Goal: Information Seeking & Learning: Find specific page/section

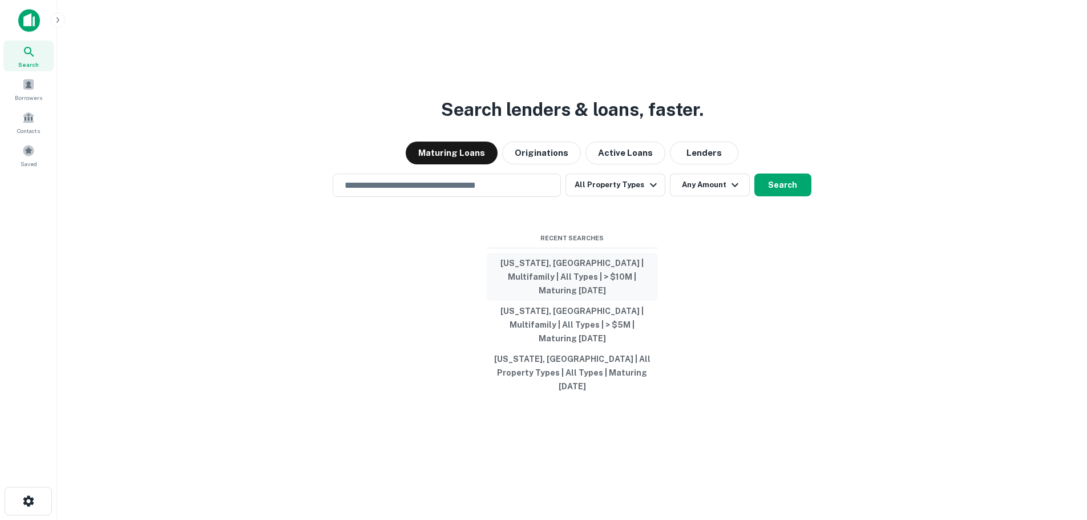
click at [561, 300] on button "[US_STATE], [GEOGRAPHIC_DATA] | Multifamily | All Types | > $10M | Maturing [DA…" at bounding box center [572, 277] width 171 height 48
type input "**********"
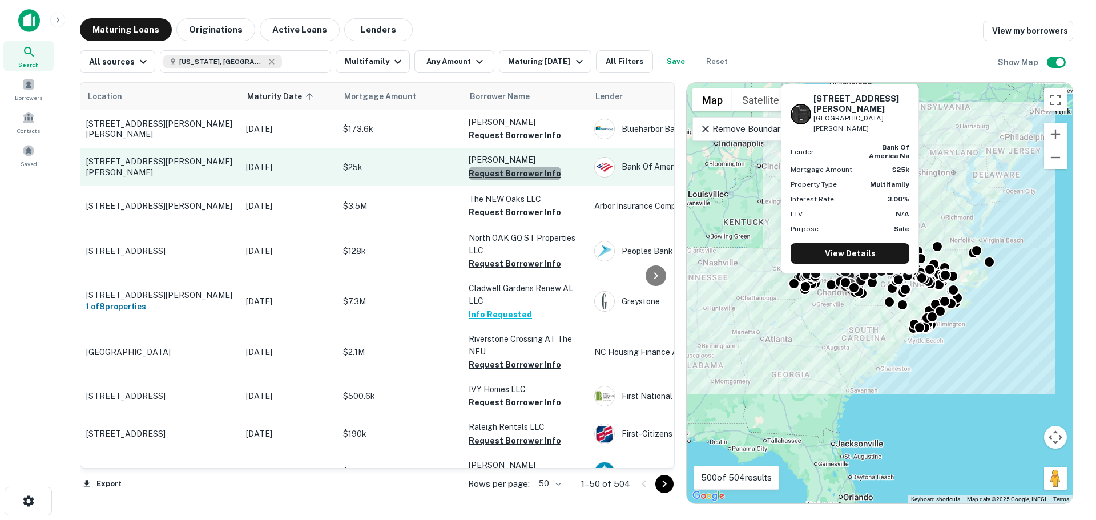
click at [515, 175] on button "Request Borrower Info" at bounding box center [515, 174] width 92 height 14
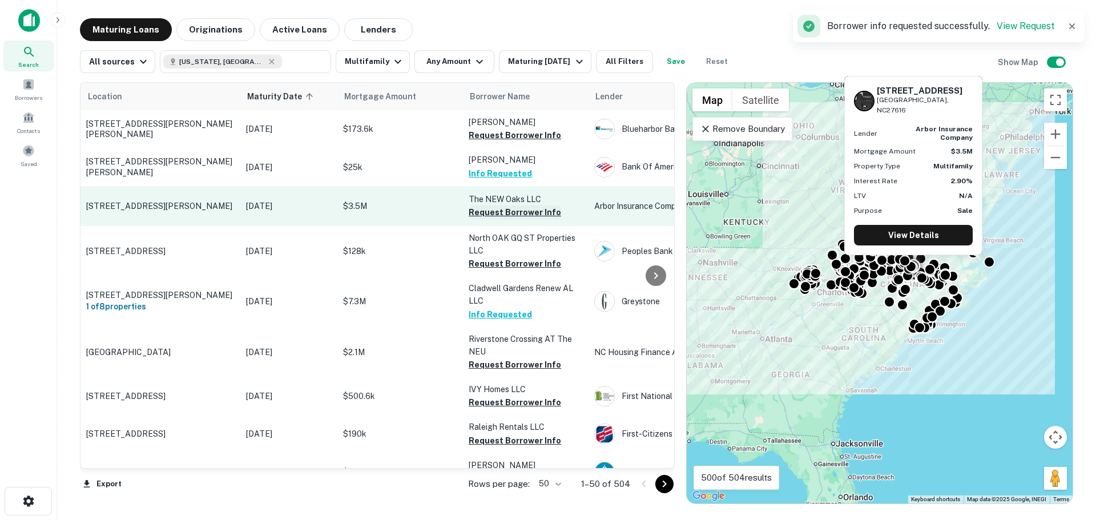
click at [514, 209] on button "Request Borrower Info" at bounding box center [515, 212] width 92 height 14
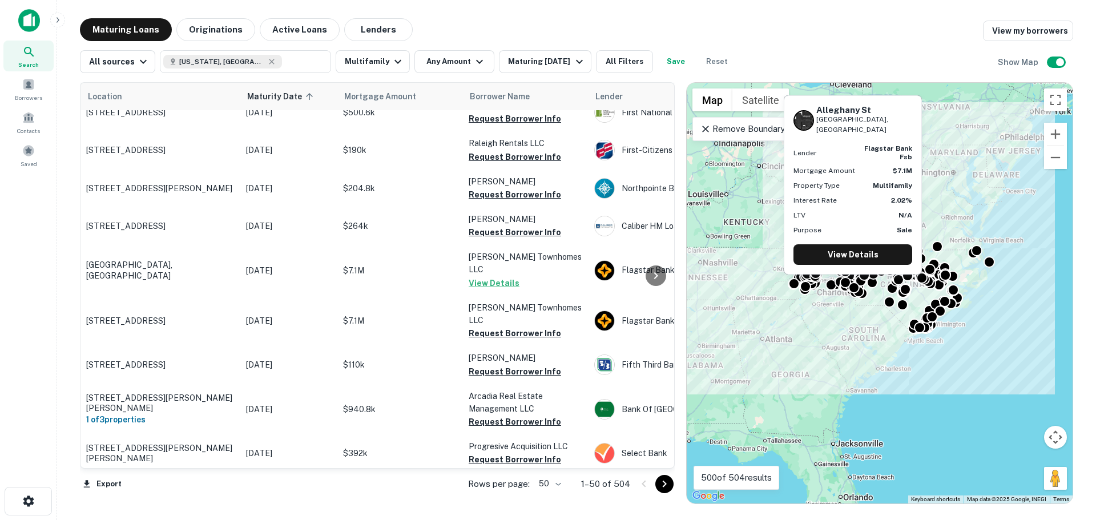
scroll to position [285, 0]
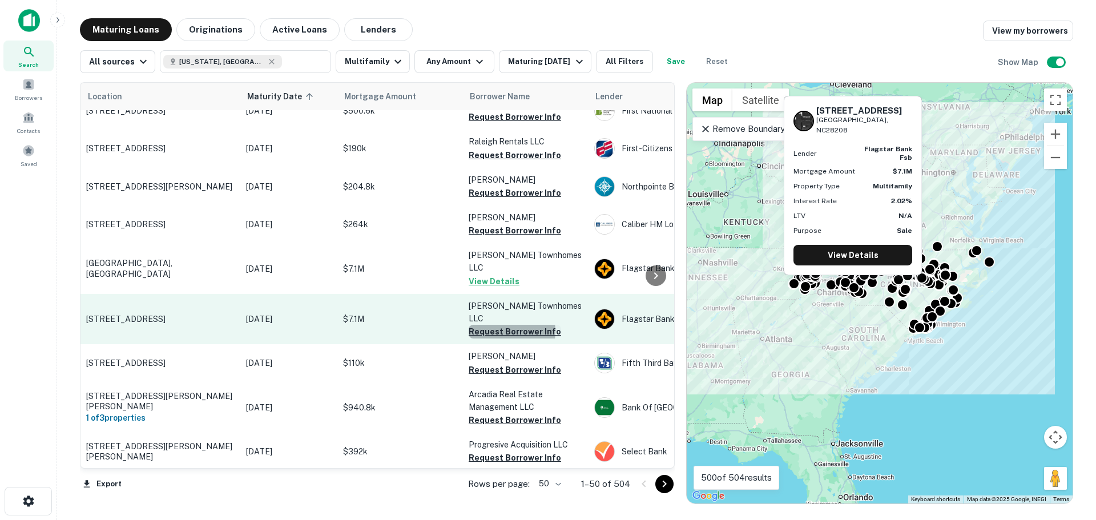
click at [499, 325] on button "Request Borrower Info" at bounding box center [515, 332] width 92 height 14
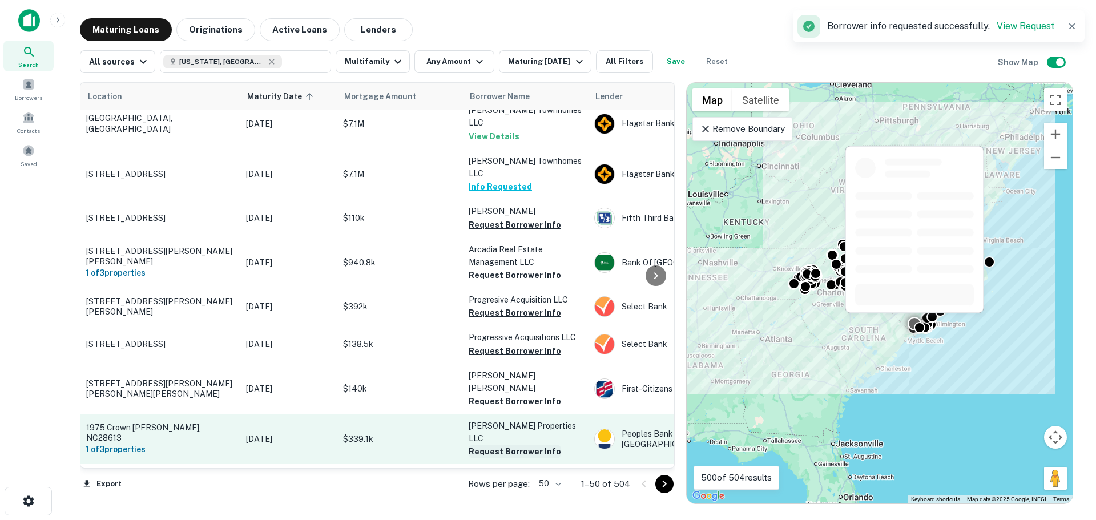
scroll to position [514, 0]
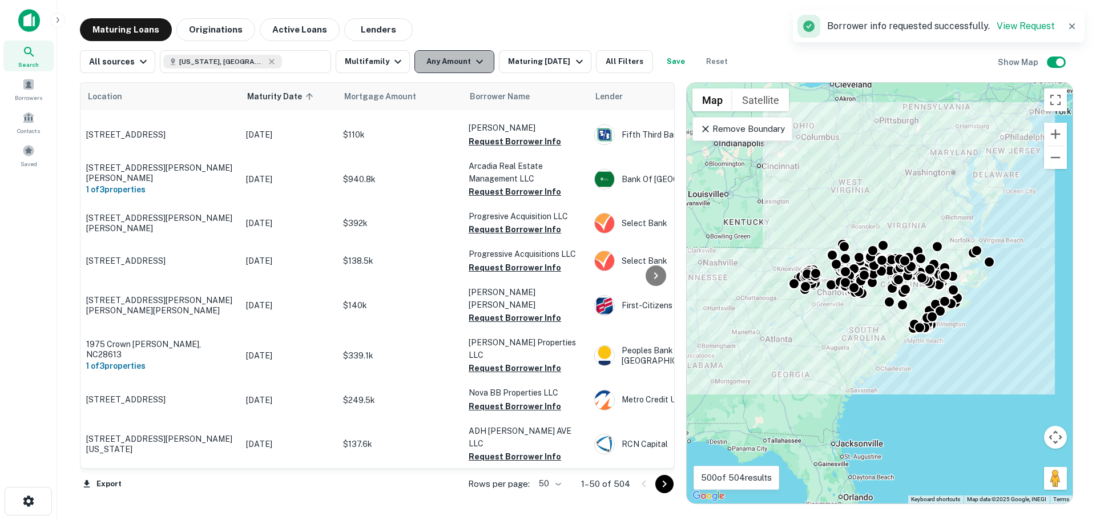
click at [442, 61] on button "Any Amount" at bounding box center [454, 61] width 80 height 23
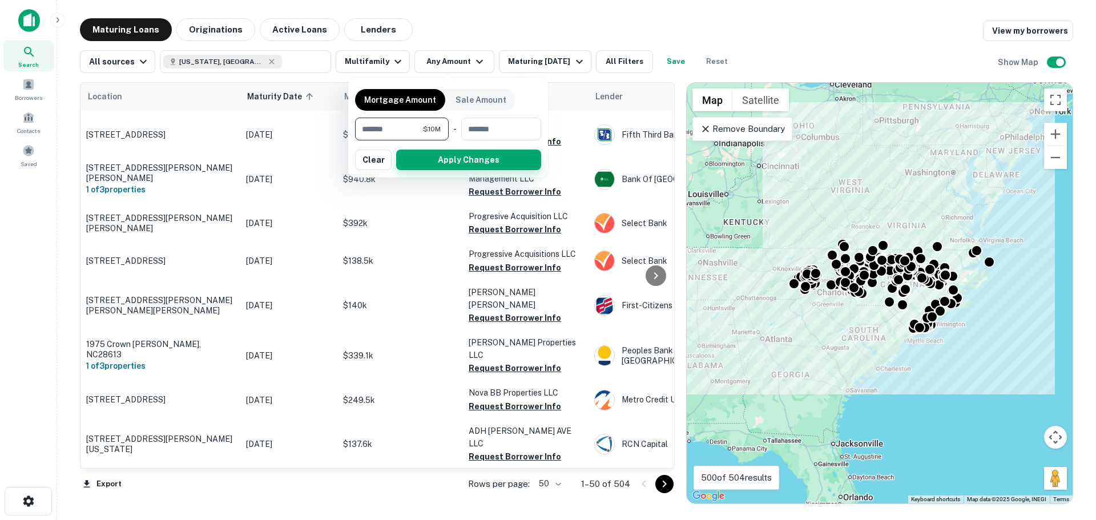
type input "********"
click at [449, 159] on button "Apply Changes" at bounding box center [468, 160] width 145 height 21
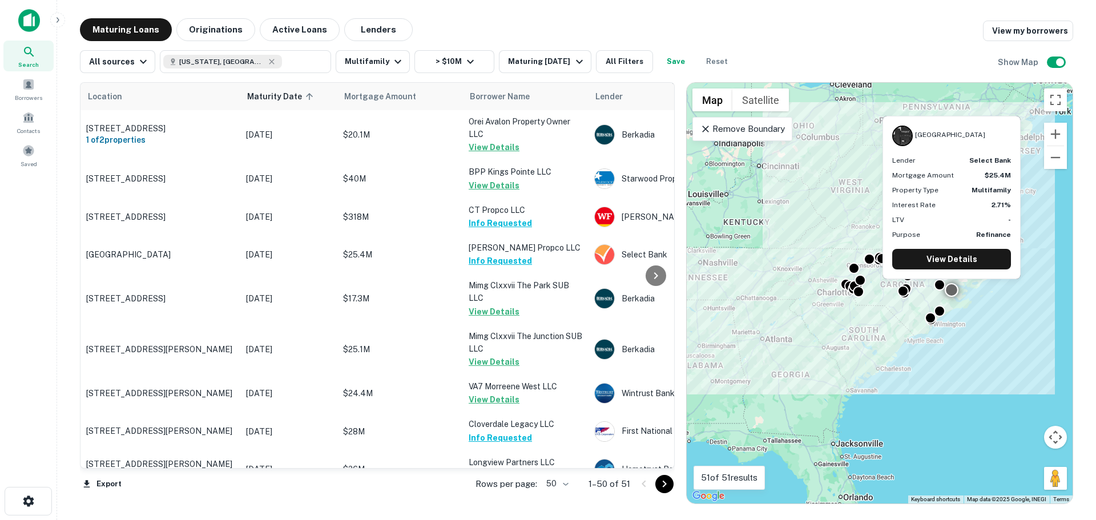
scroll to position [1765, 0]
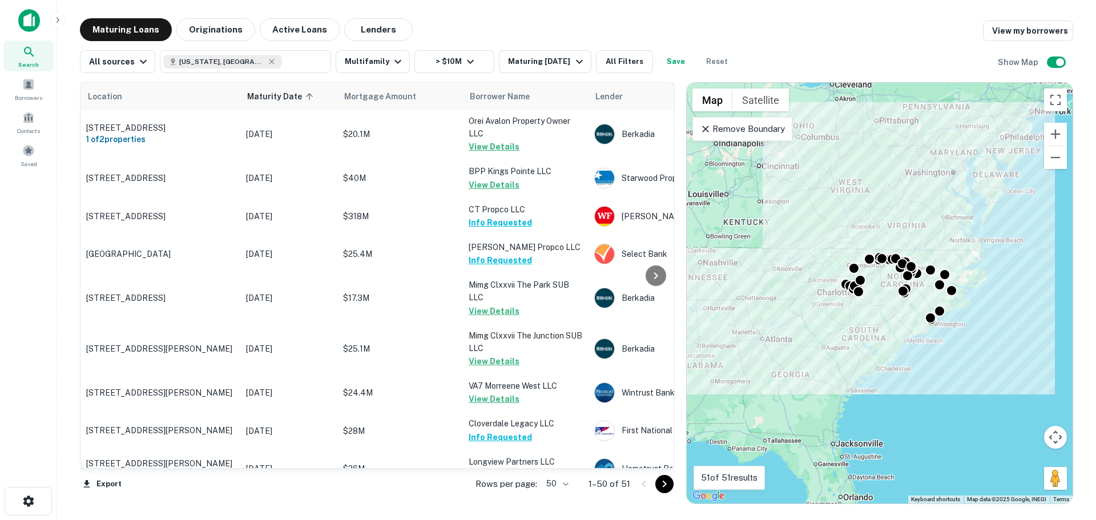
click at [668, 487] on icon "Go to next page" at bounding box center [665, 484] width 14 height 14
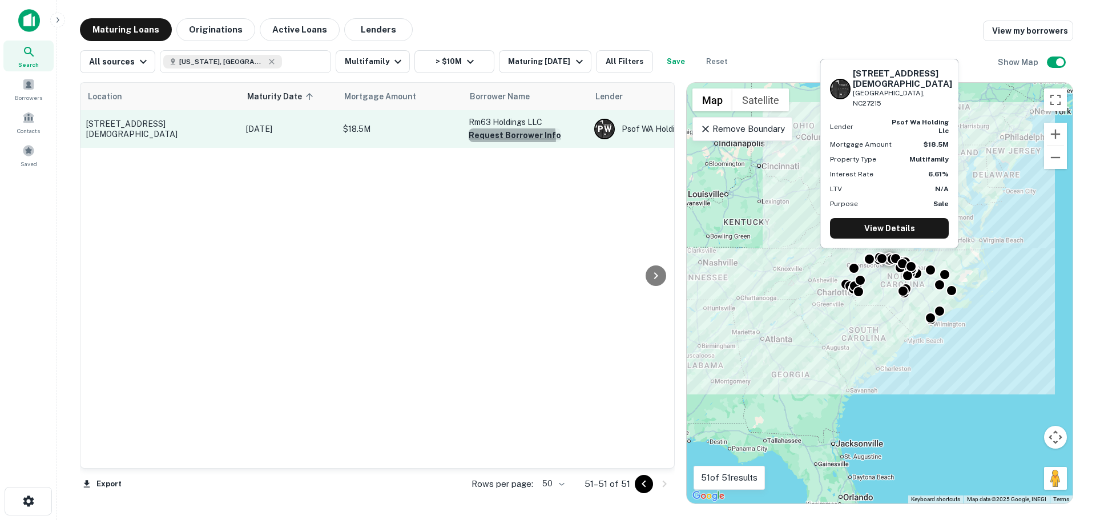
click at [502, 138] on button "Request Borrower Info" at bounding box center [515, 135] width 92 height 14
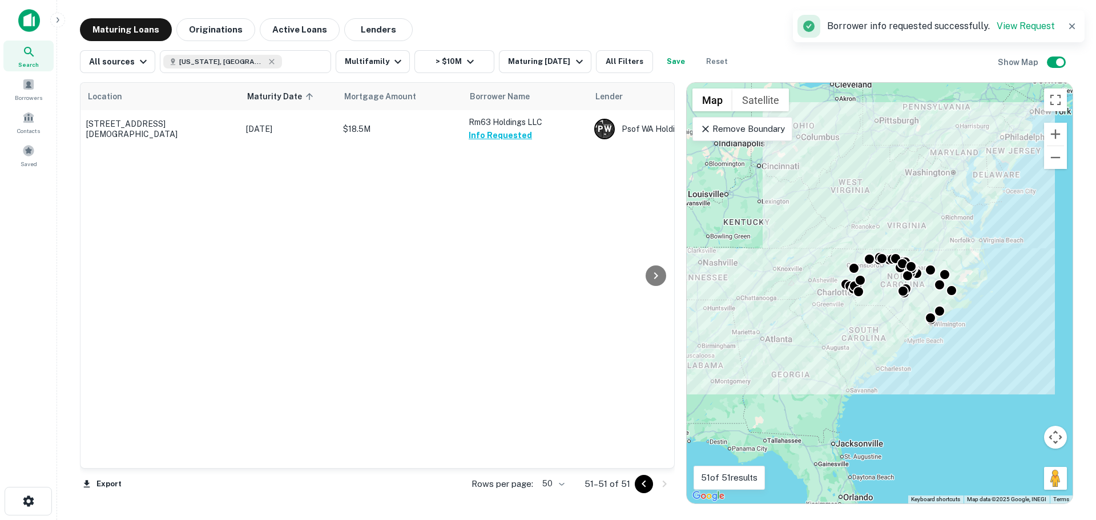
click at [645, 485] on icon "Go to previous page" at bounding box center [644, 484] width 14 height 14
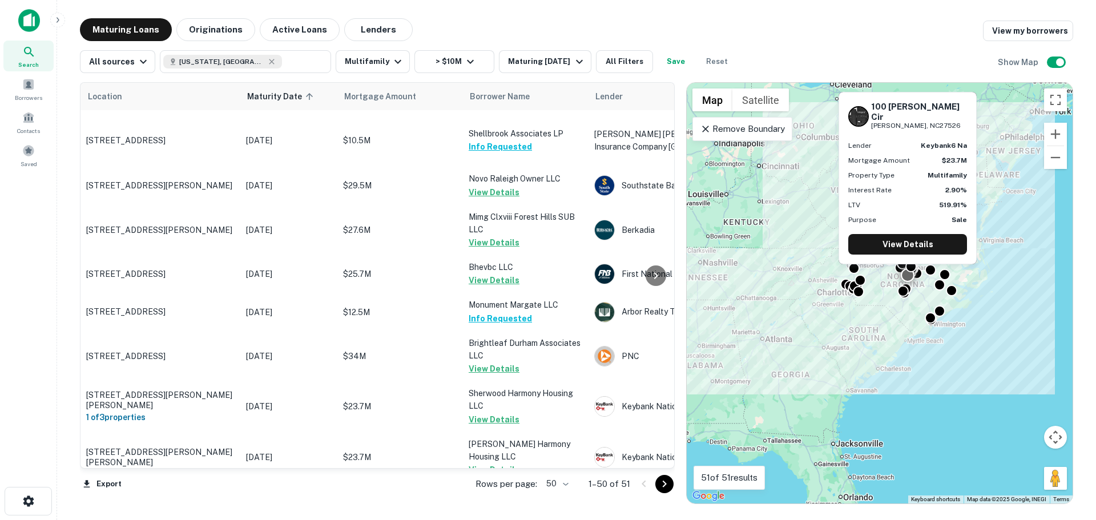
scroll to position [742, 0]
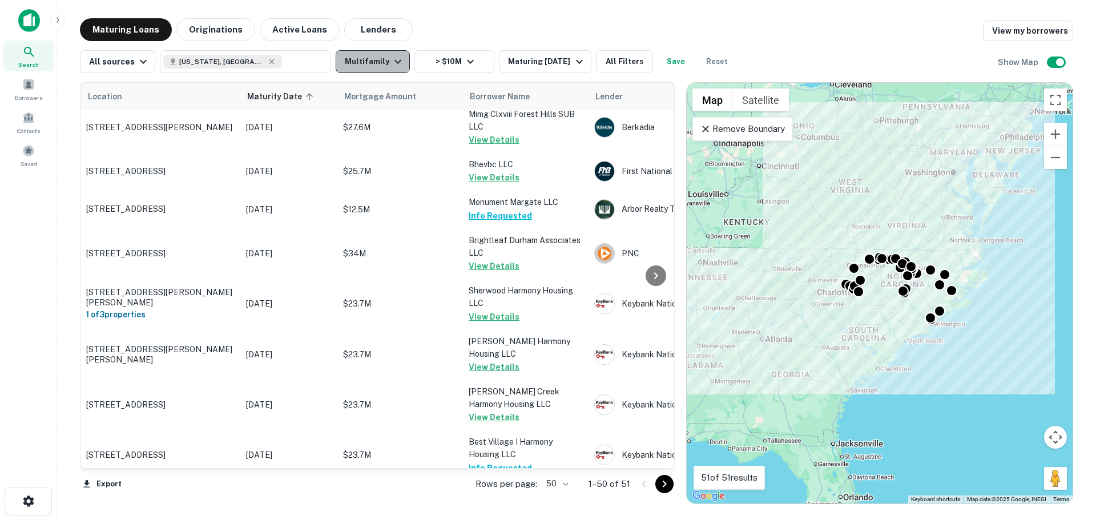
click at [391, 56] on icon "button" at bounding box center [398, 62] width 14 height 14
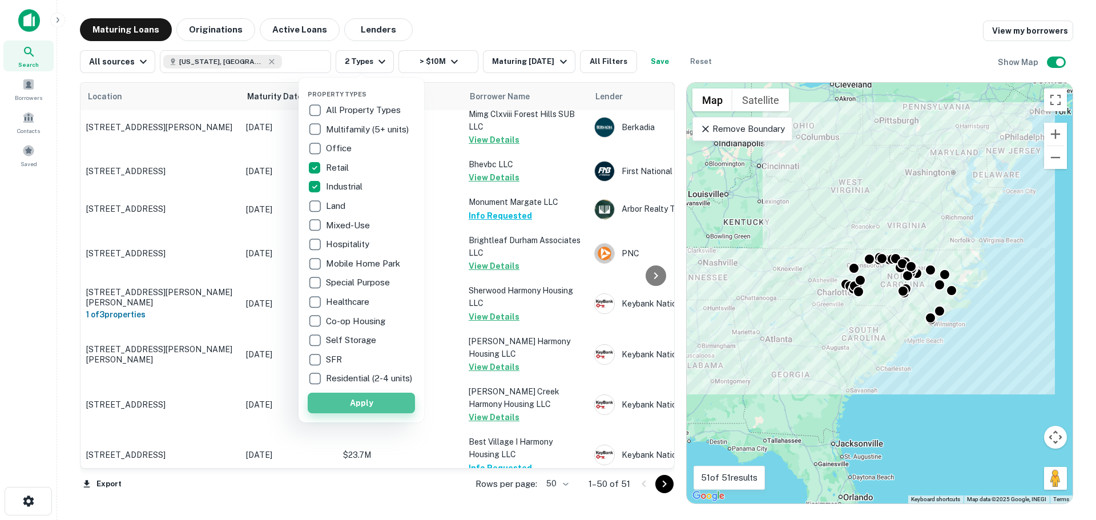
click at [337, 405] on button "Apply" at bounding box center [361, 403] width 107 height 21
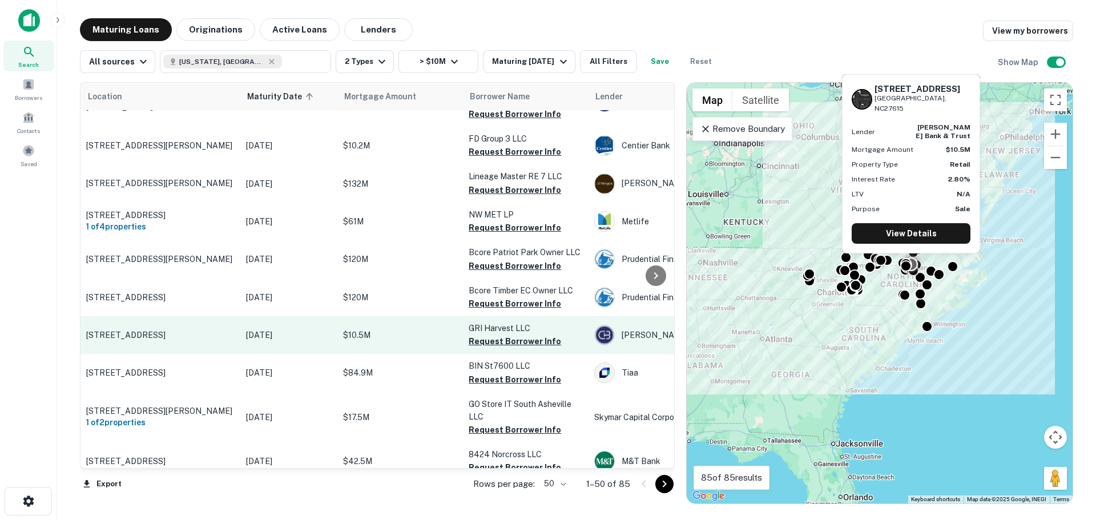
scroll to position [628, 0]
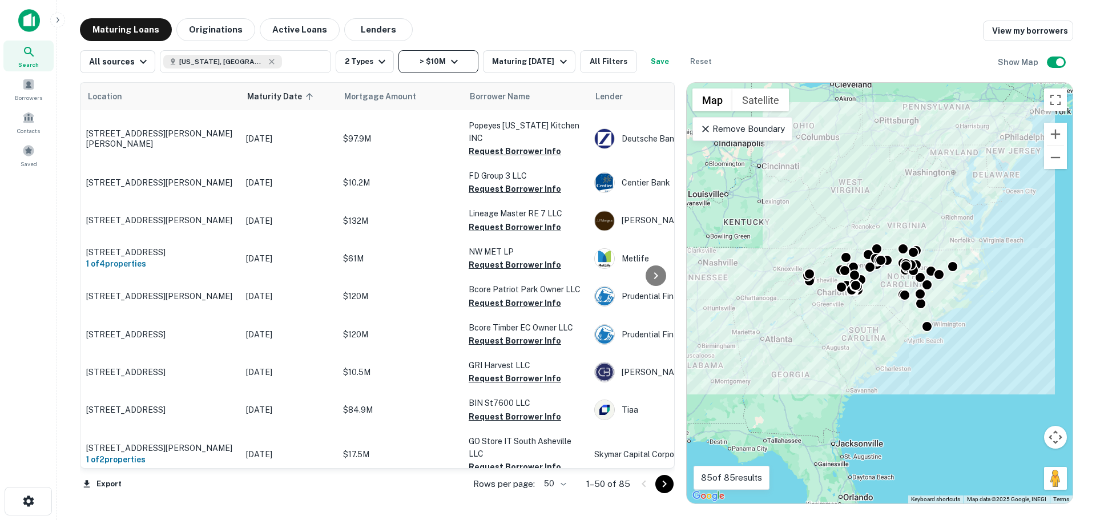
click at [449, 58] on icon "button" at bounding box center [455, 62] width 14 height 14
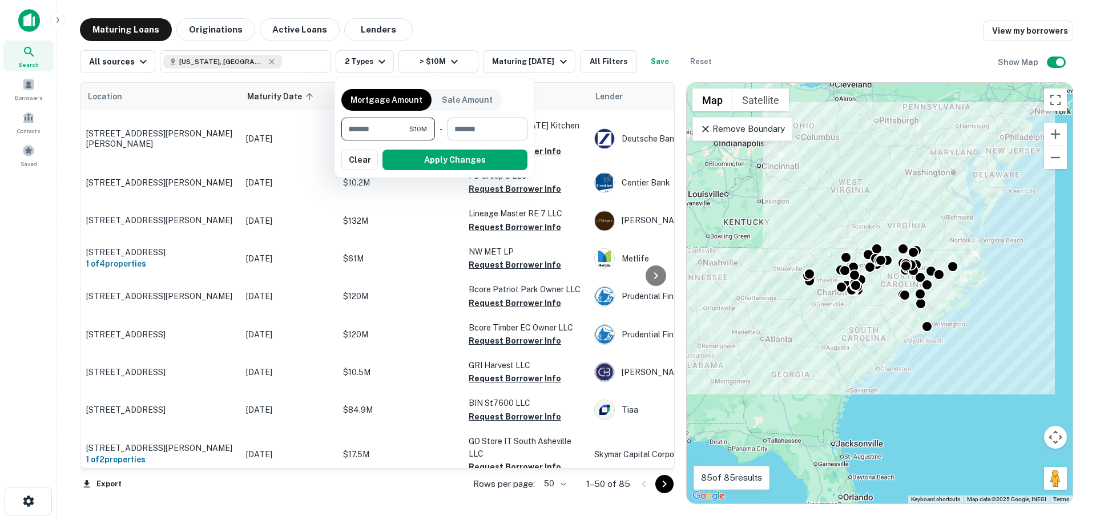
click at [479, 123] on input "number" at bounding box center [484, 129] width 72 height 23
type input "********"
click at [494, 164] on button "Apply Changes" at bounding box center [454, 160] width 145 height 21
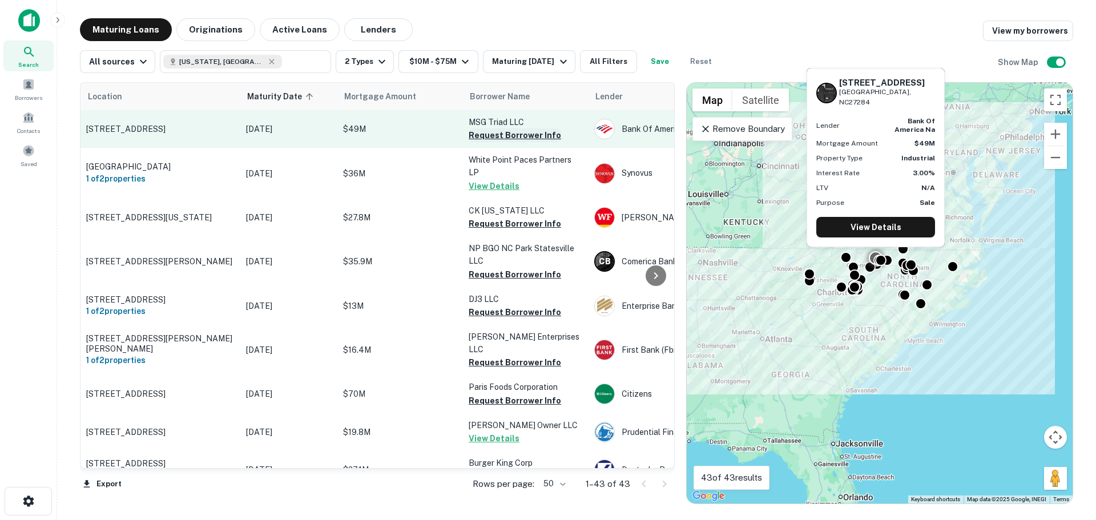
click at [498, 131] on button "Request Borrower Info" at bounding box center [515, 135] width 92 height 14
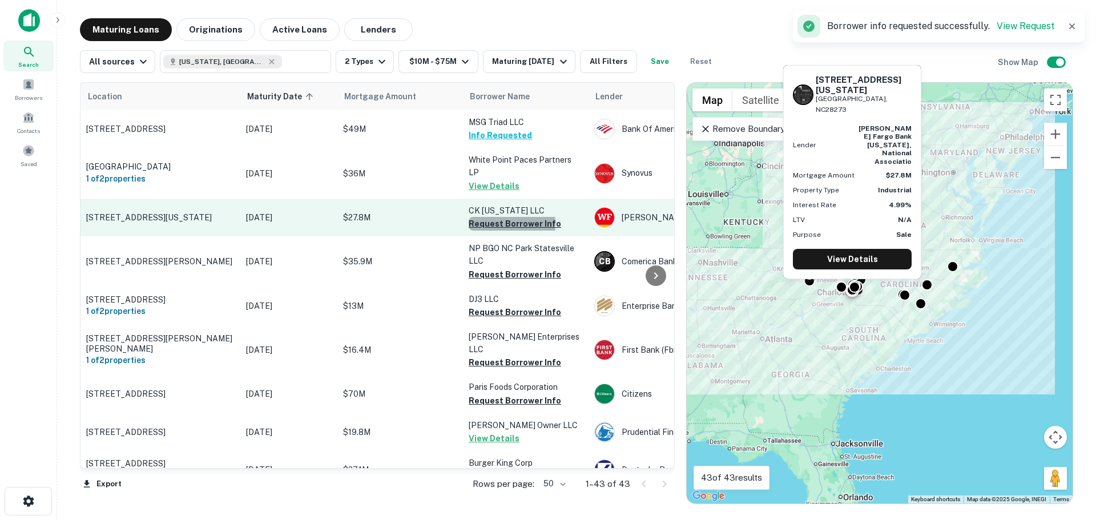
click at [499, 217] on button "Request Borrower Info" at bounding box center [515, 224] width 92 height 14
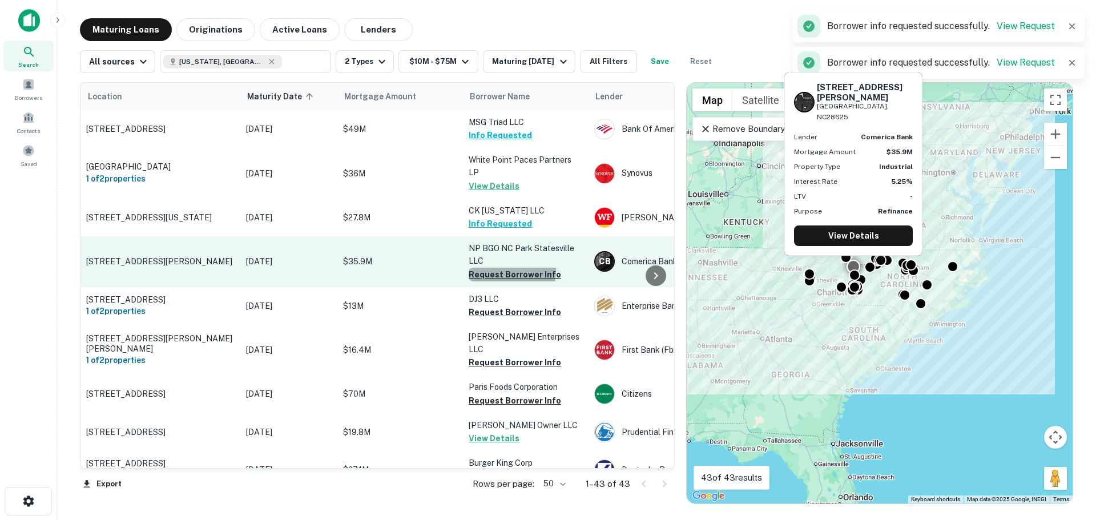
click at [509, 268] on button "Request Borrower Info" at bounding box center [515, 275] width 92 height 14
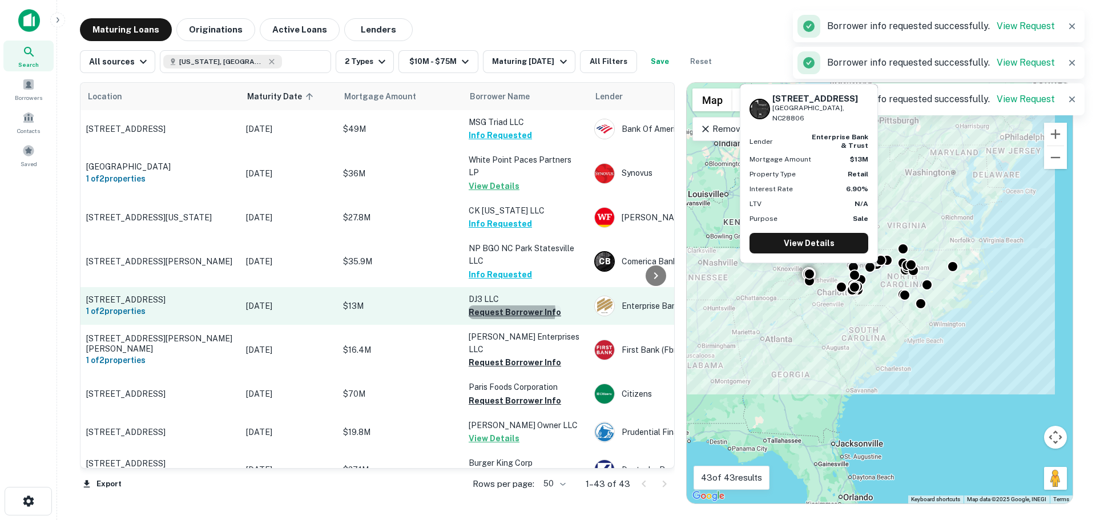
click at [509, 305] on button "Request Borrower Info" at bounding box center [515, 312] width 92 height 14
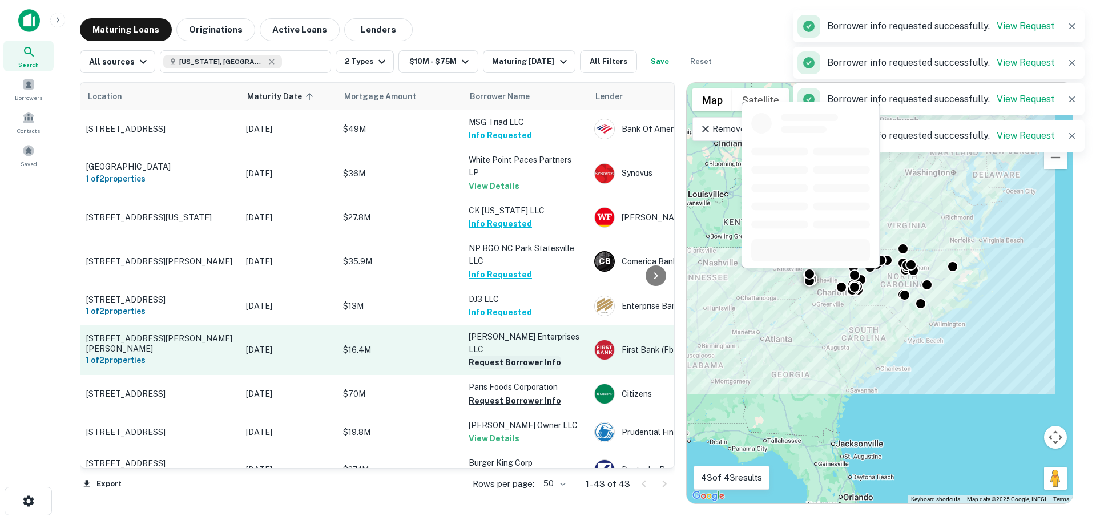
click at [504, 356] on button "Request Borrower Info" at bounding box center [515, 363] width 92 height 14
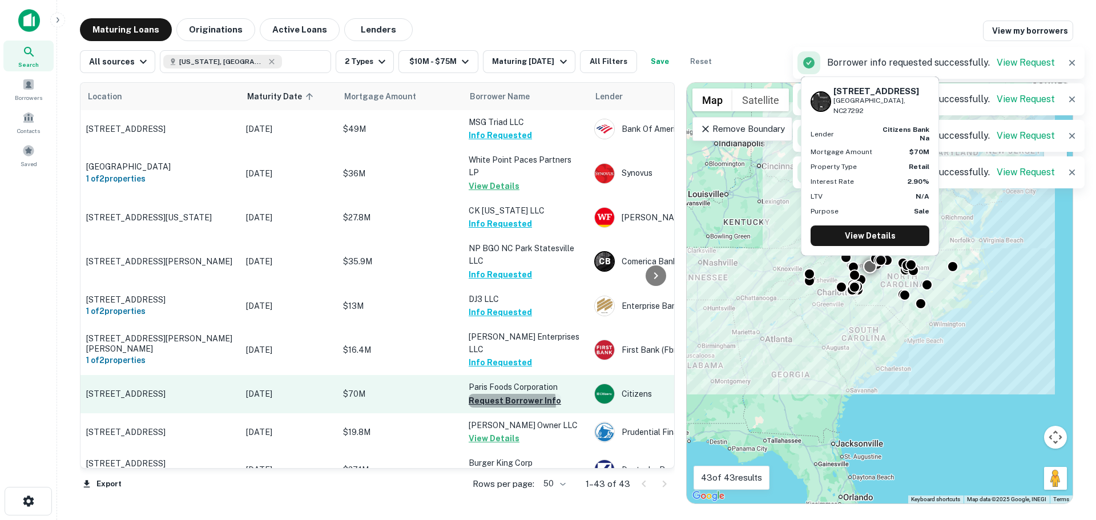
click at [510, 394] on button "Request Borrower Info" at bounding box center [515, 401] width 92 height 14
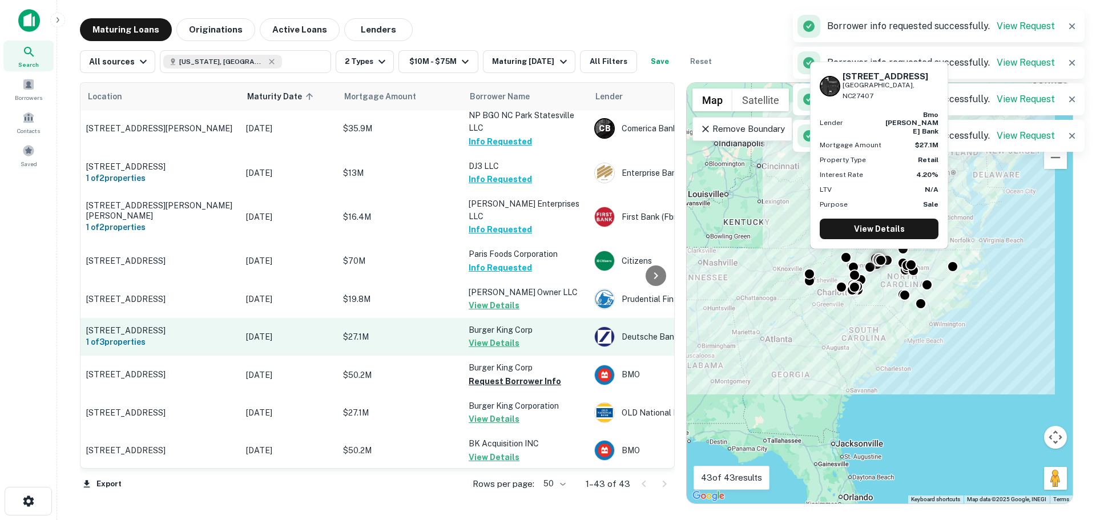
scroll to position [171, 0]
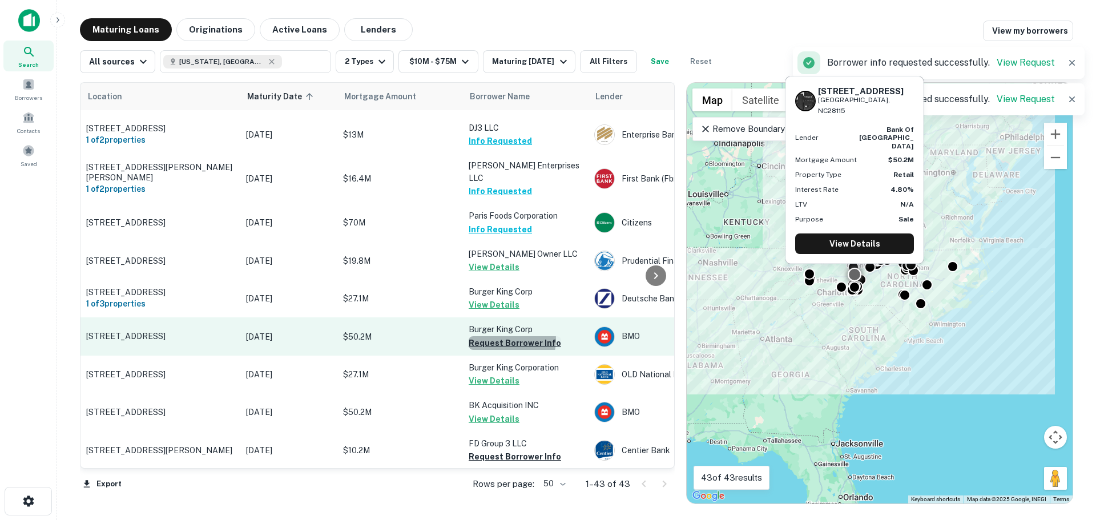
click at [501, 336] on button "Request Borrower Info" at bounding box center [515, 343] width 92 height 14
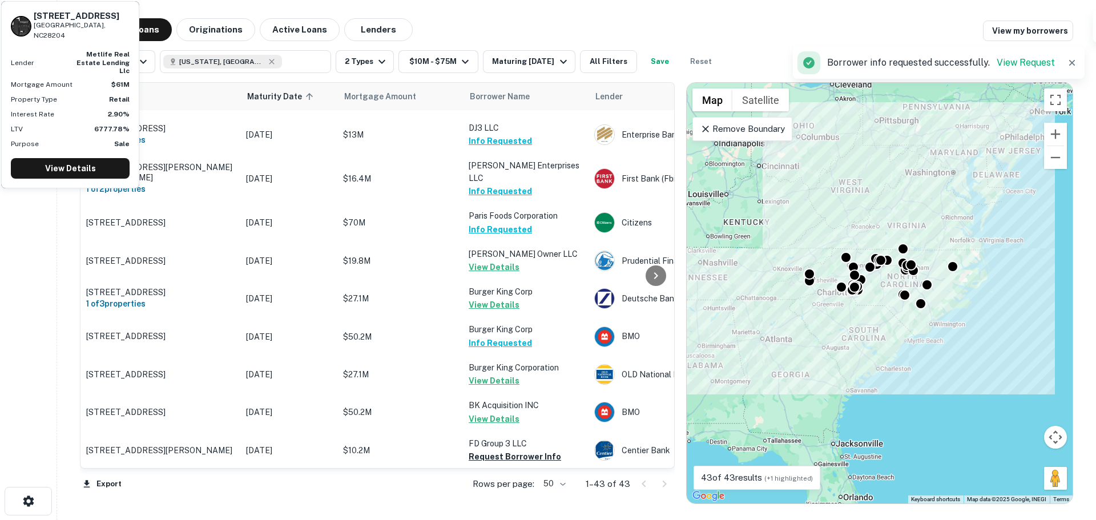
scroll to position [228, 0]
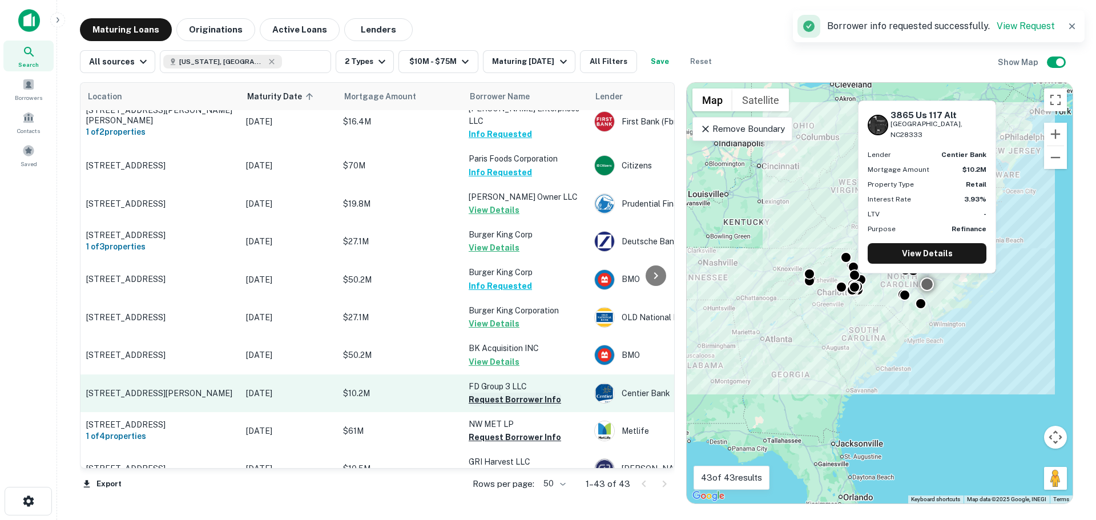
click at [510, 393] on button "Request Borrower Info" at bounding box center [515, 400] width 92 height 14
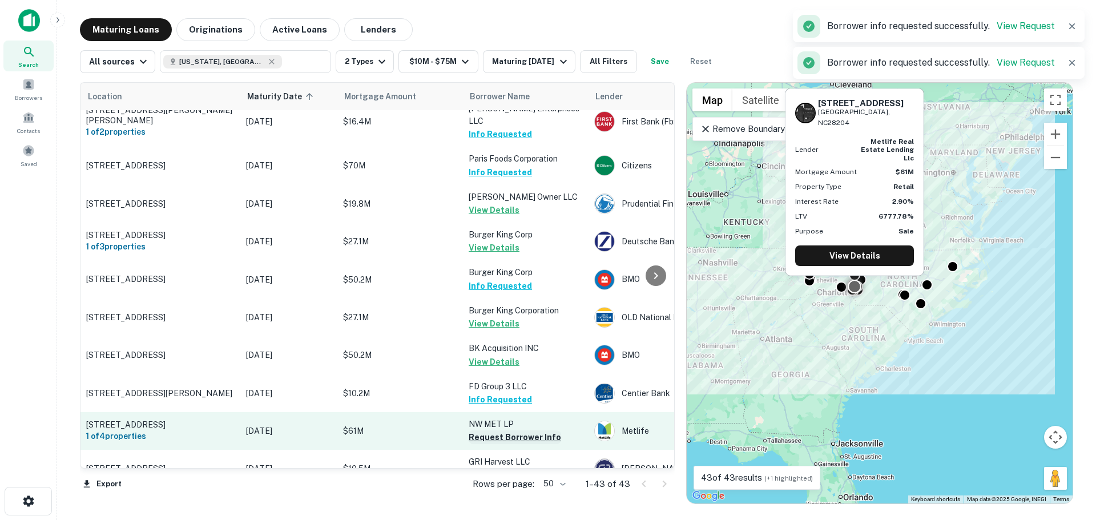
click at [509, 430] on button "Request Borrower Info" at bounding box center [515, 437] width 92 height 14
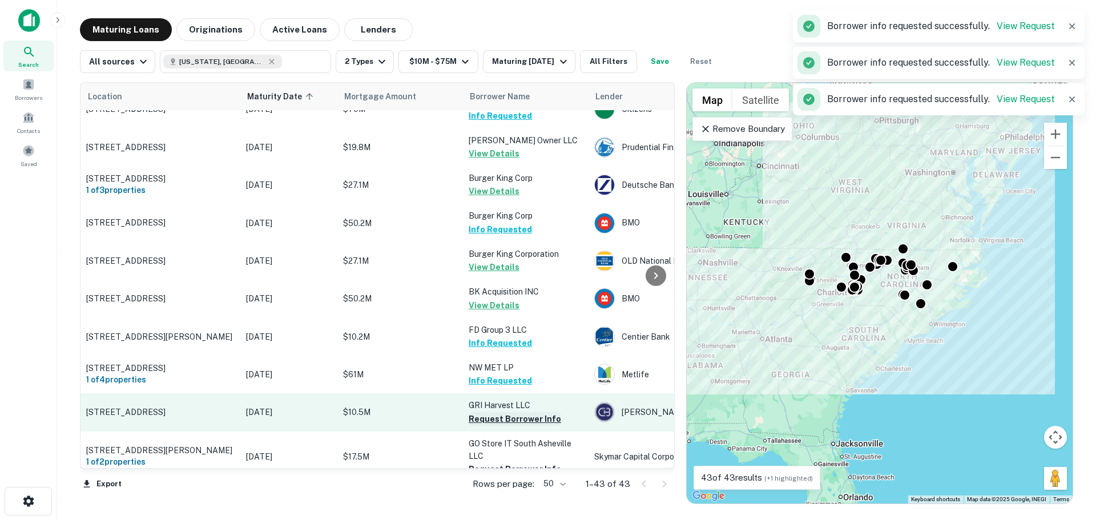
scroll to position [342, 0]
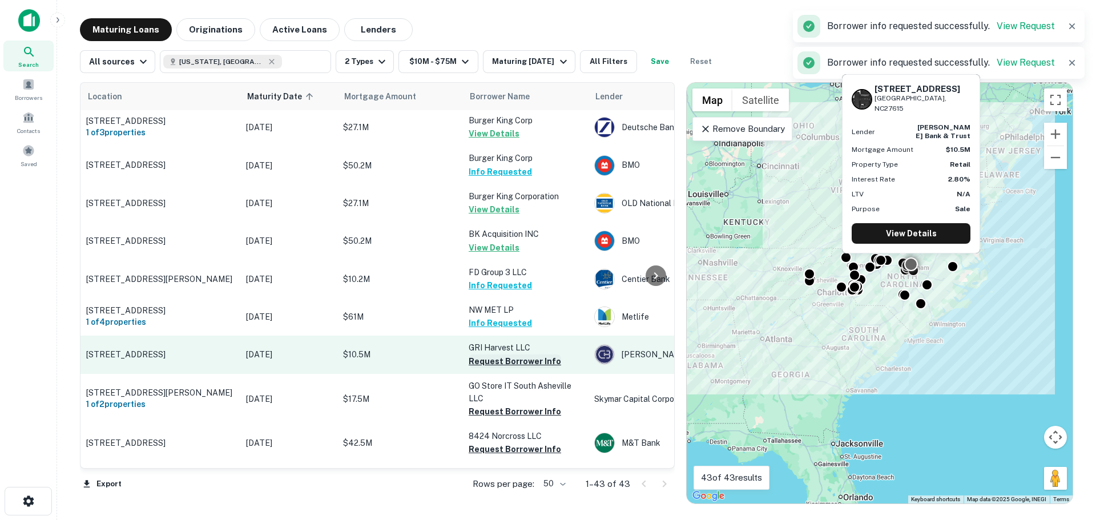
click at [520, 354] on button "Request Borrower Info" at bounding box center [515, 361] width 92 height 14
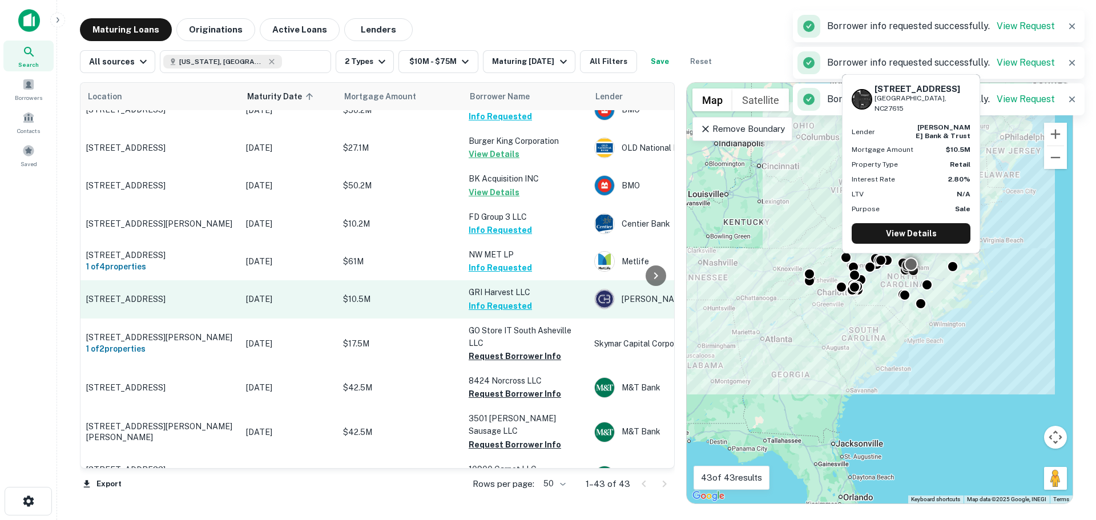
scroll to position [400, 0]
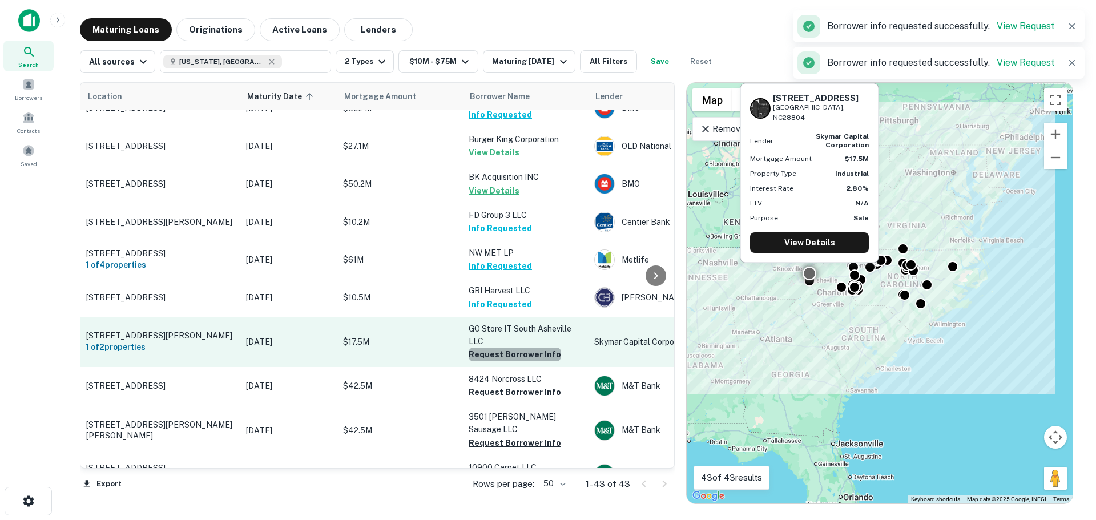
click at [521, 348] on button "Request Borrower Info" at bounding box center [515, 355] width 92 height 14
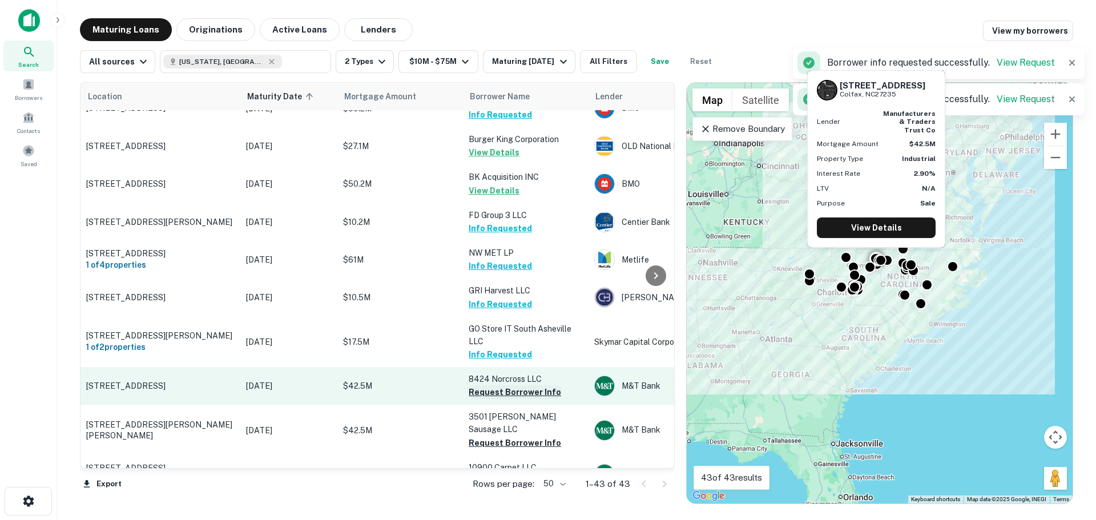
click at [525, 385] on button "Request Borrower Info" at bounding box center [515, 392] width 92 height 14
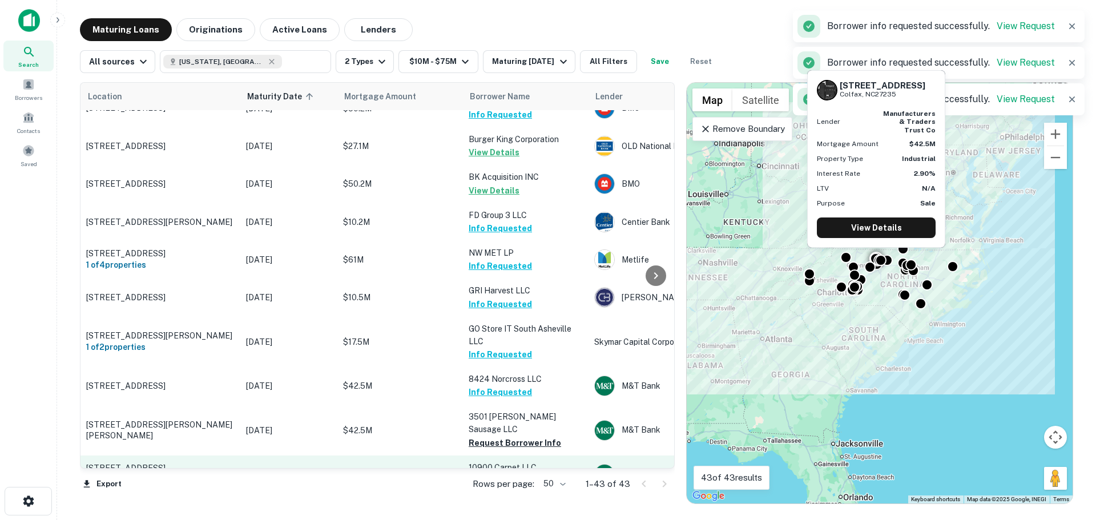
scroll to position [457, 0]
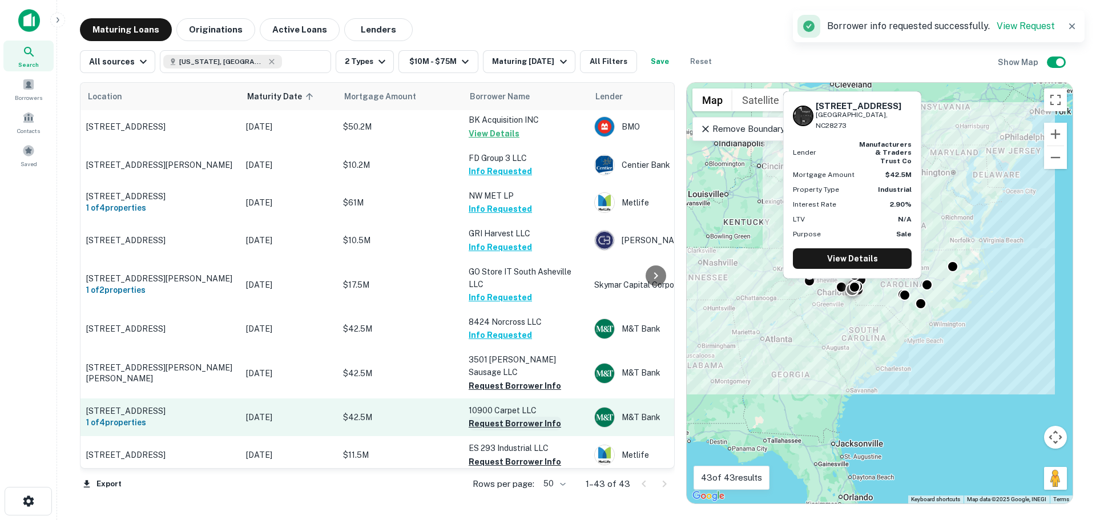
click at [522, 417] on button "Request Borrower Info" at bounding box center [515, 424] width 92 height 14
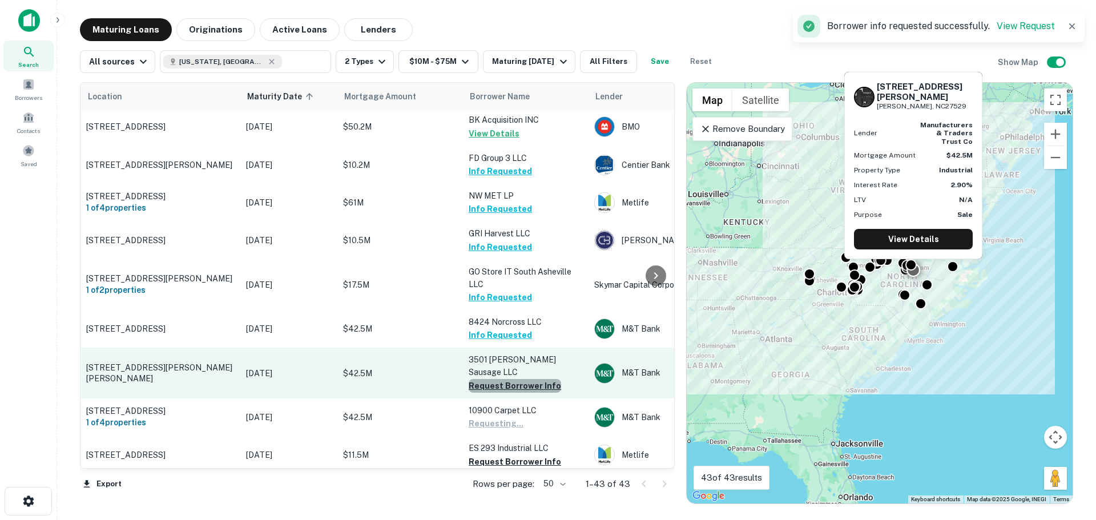
click at [519, 379] on button "Request Borrower Info" at bounding box center [515, 386] width 92 height 14
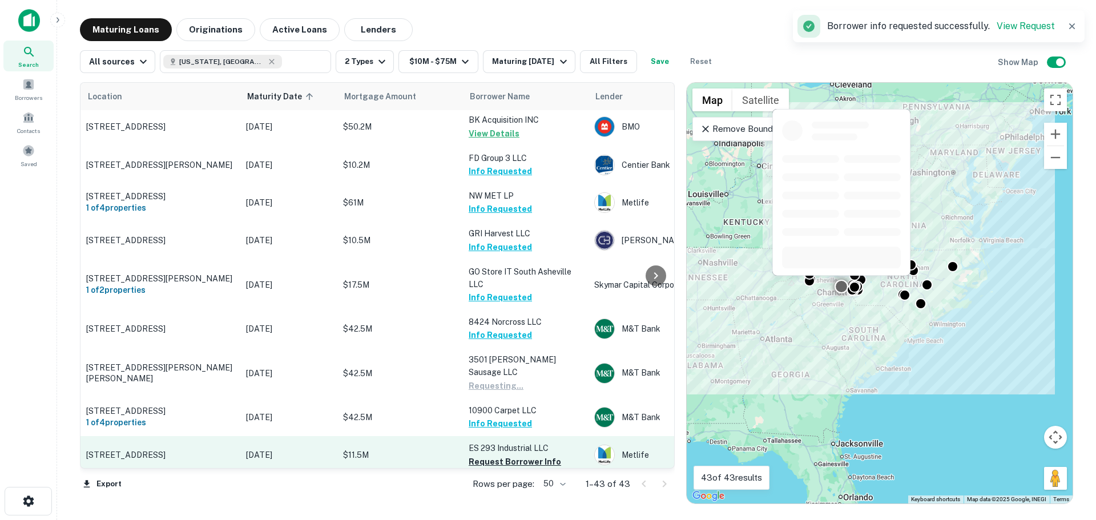
click at [518, 455] on button "Request Borrower Info" at bounding box center [515, 462] width 92 height 14
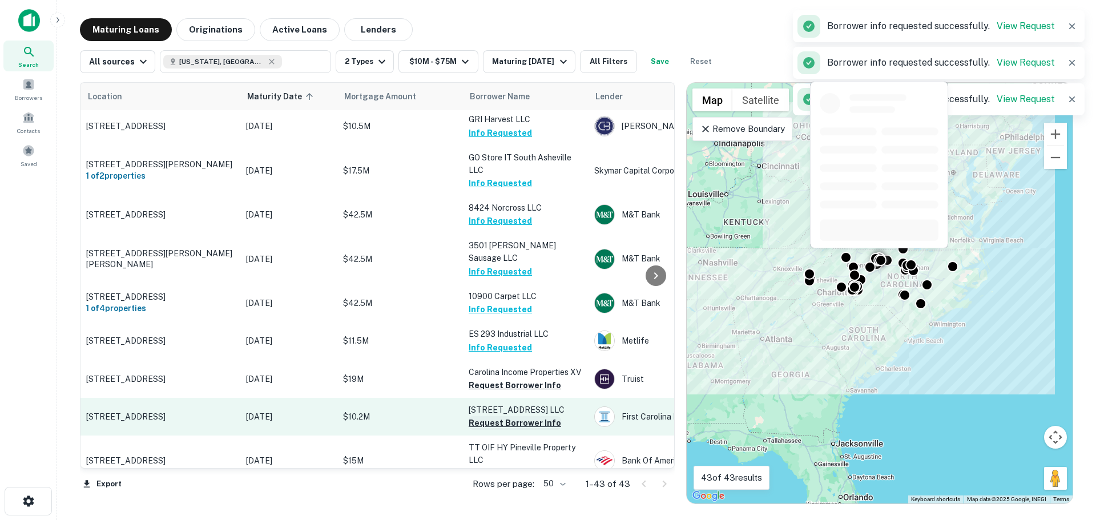
scroll to position [628, 0]
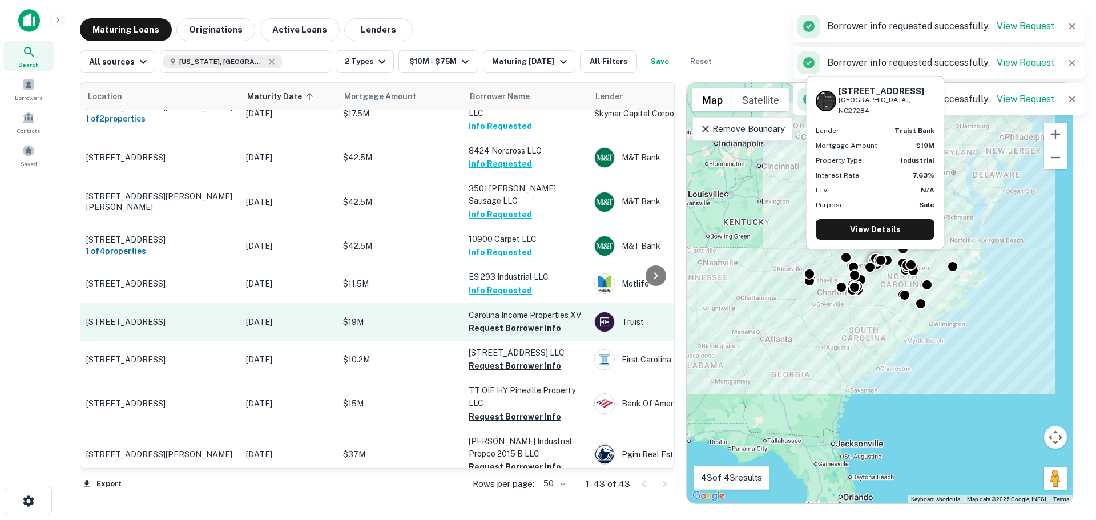
click at [512, 321] on button "Request Borrower Info" at bounding box center [515, 328] width 92 height 14
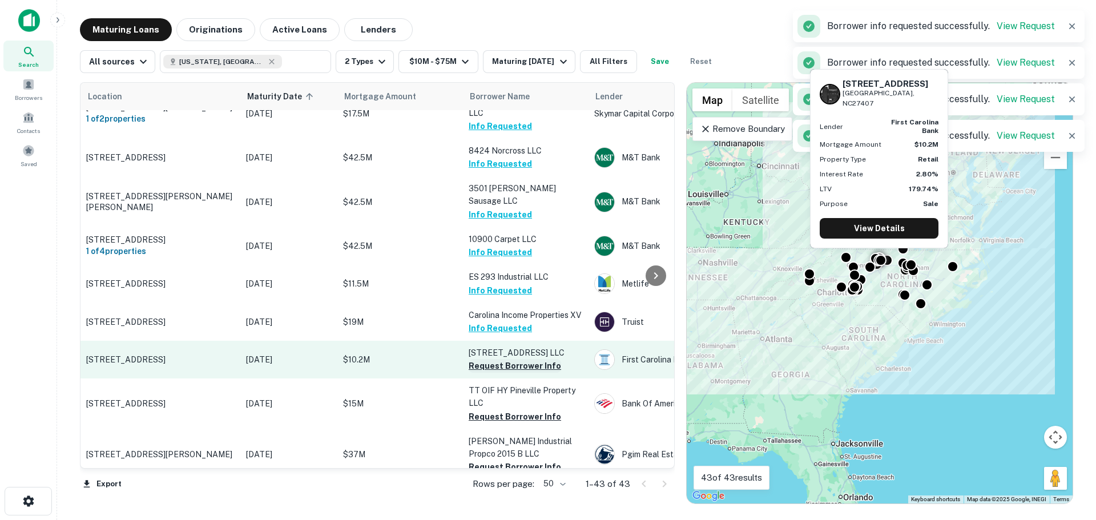
click at [499, 359] on button "Request Borrower Info" at bounding box center [515, 366] width 92 height 14
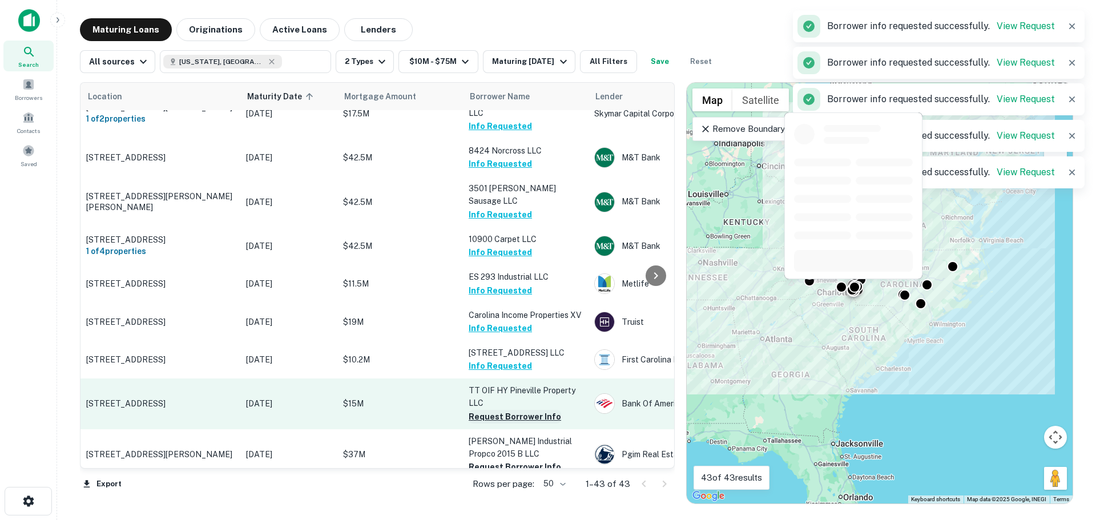
click at [516, 410] on button "Request Borrower Info" at bounding box center [515, 417] width 92 height 14
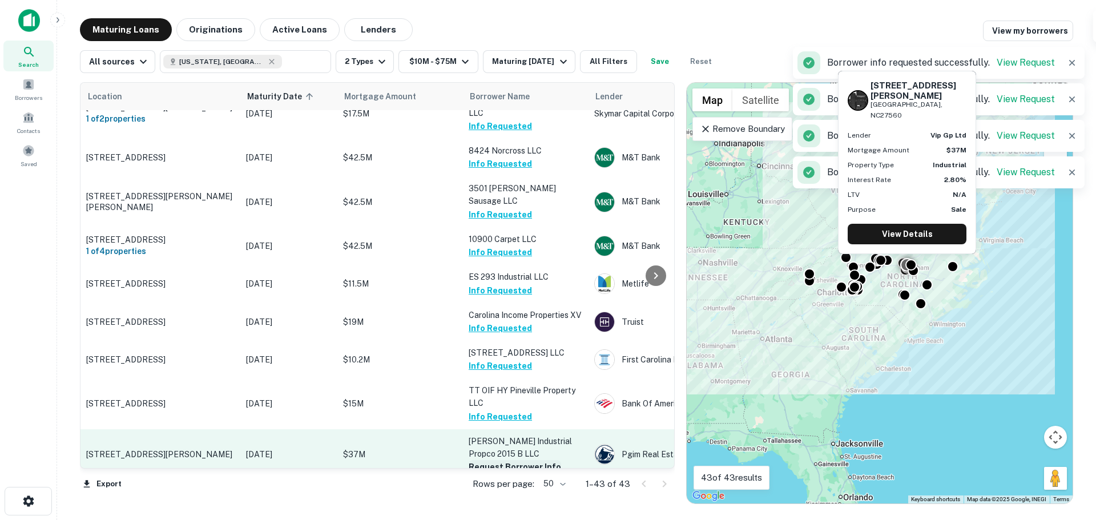
click at [519, 460] on button "Request Borrower Info" at bounding box center [515, 467] width 92 height 14
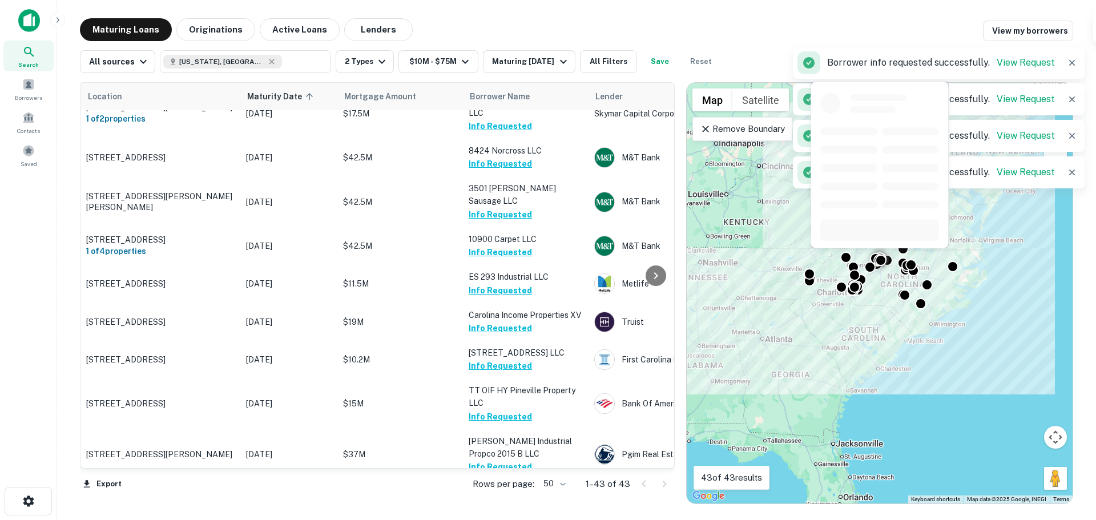
scroll to position [742, 0]
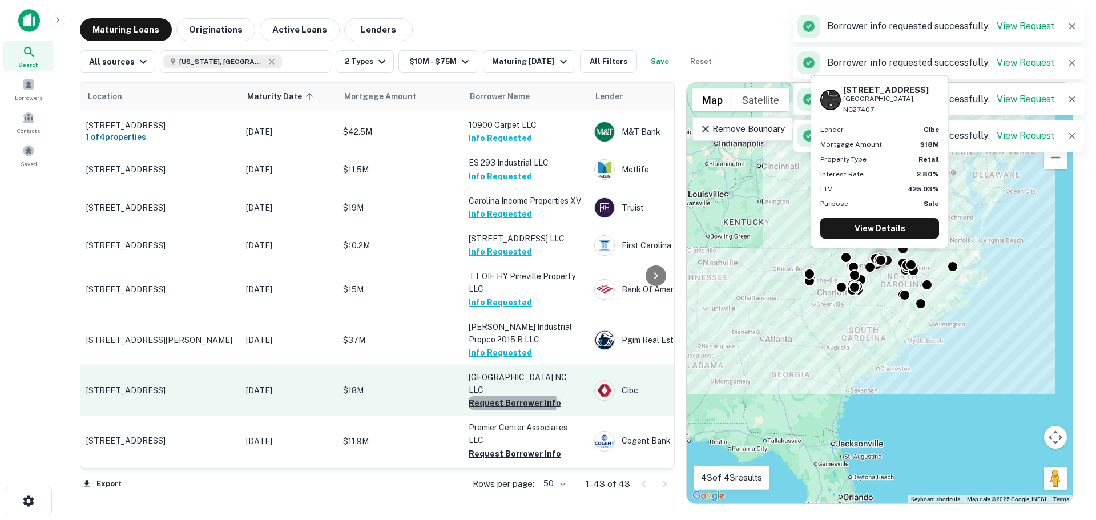
click at [512, 396] on button "Request Borrower Info" at bounding box center [515, 403] width 92 height 14
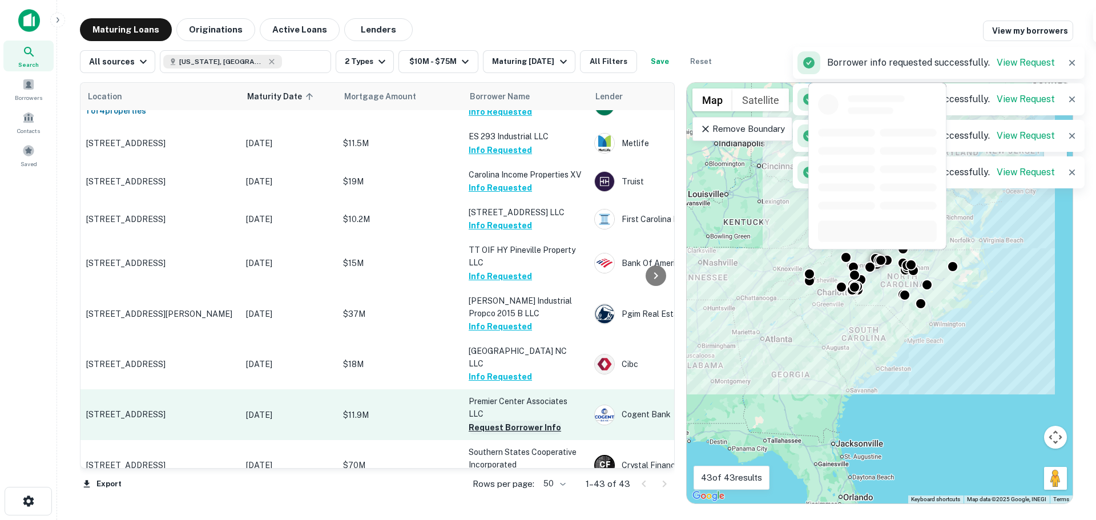
scroll to position [799, 0]
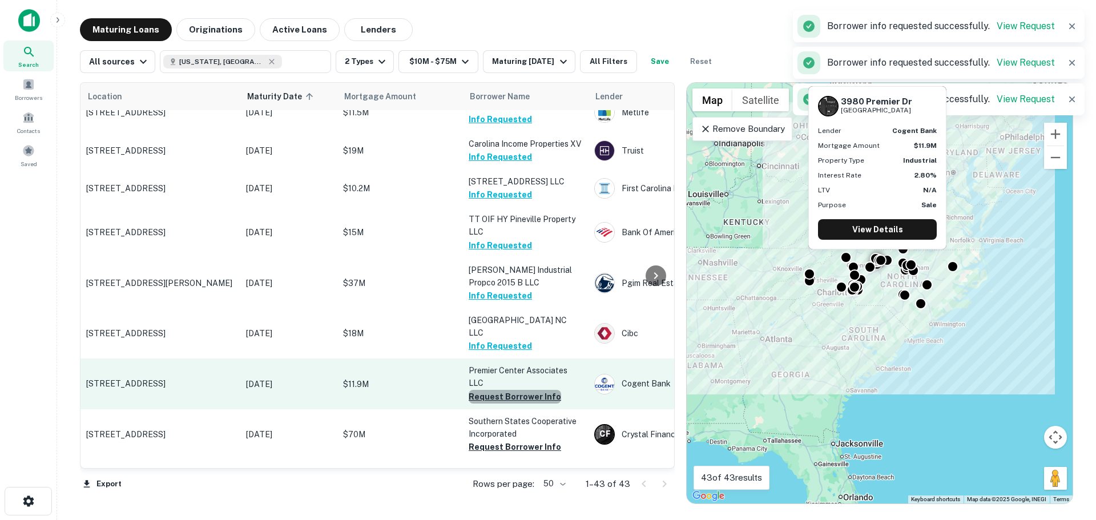
click at [526, 390] on button "Request Borrower Info" at bounding box center [515, 397] width 92 height 14
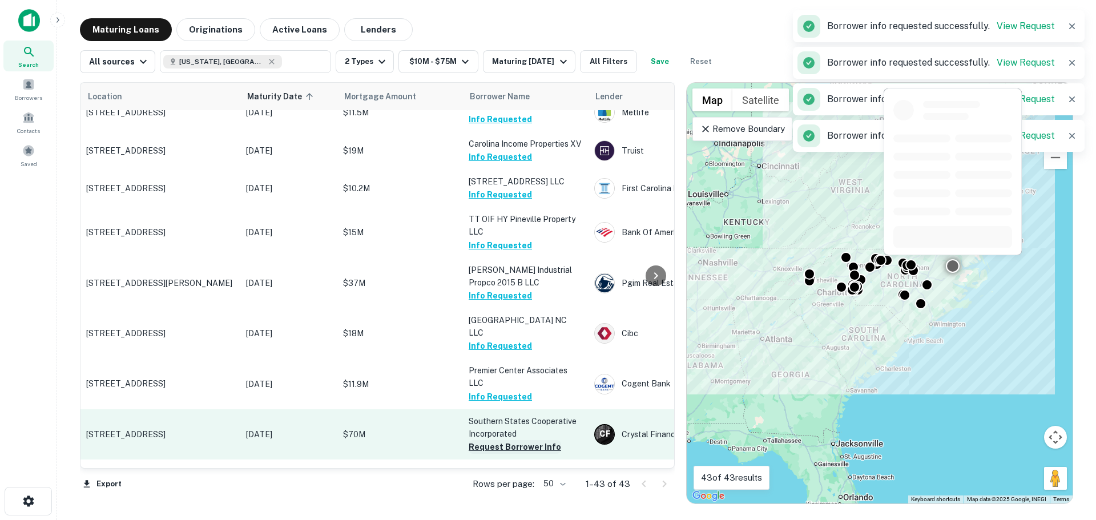
click at [529, 440] on button "Request Borrower Info" at bounding box center [515, 447] width 92 height 14
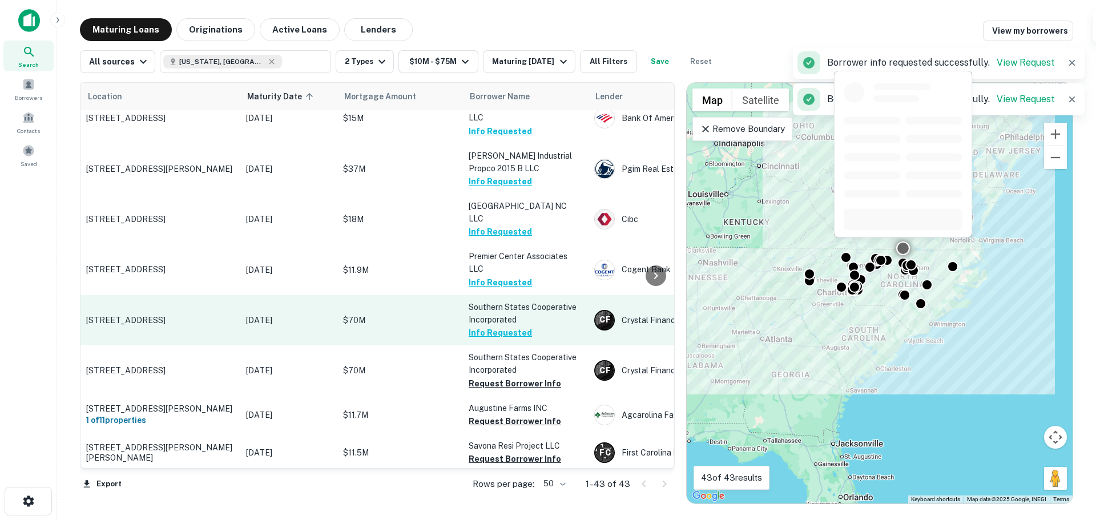
scroll to position [970, 0]
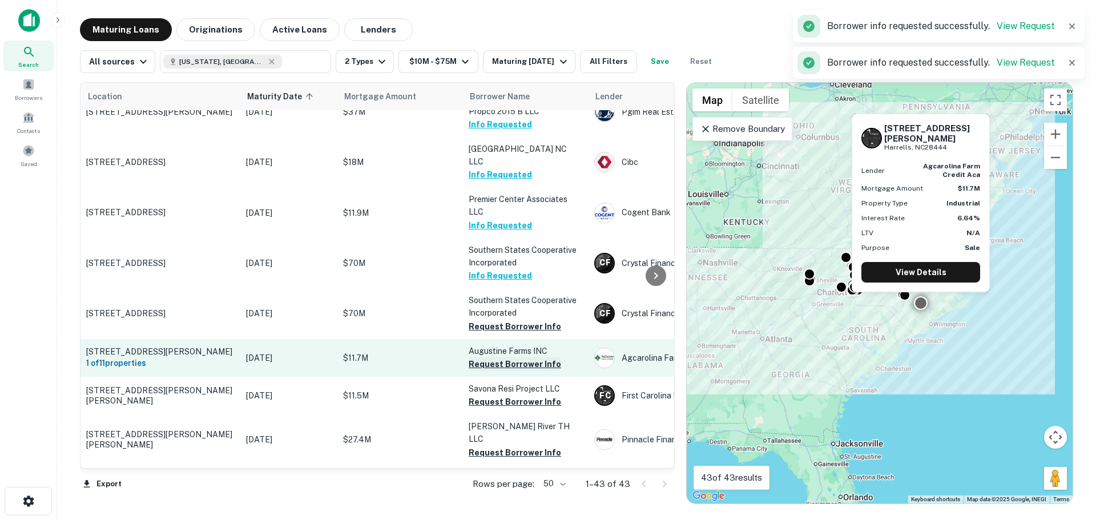
click at [509, 357] on button "Request Borrower Info" at bounding box center [515, 364] width 92 height 14
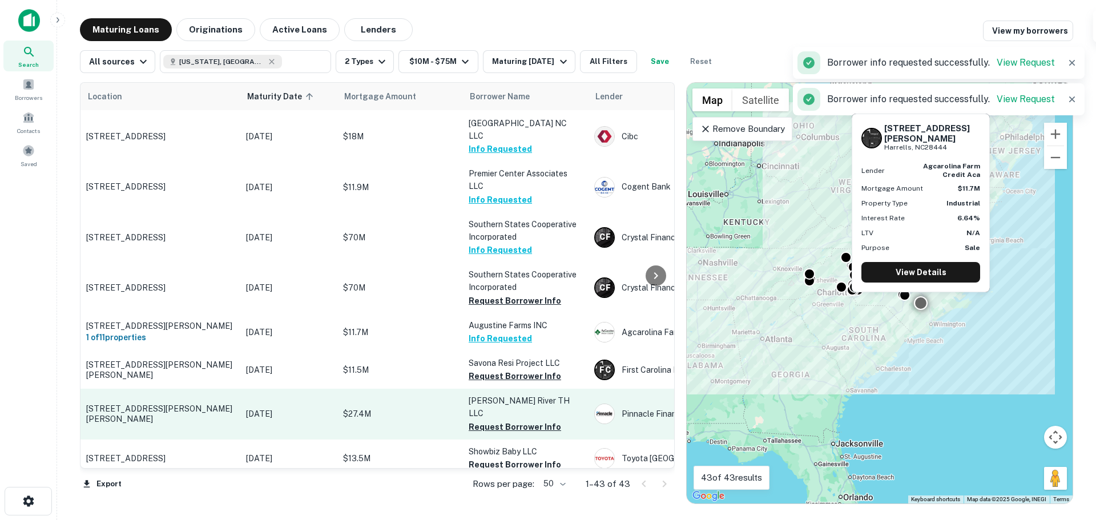
scroll to position [1027, 0]
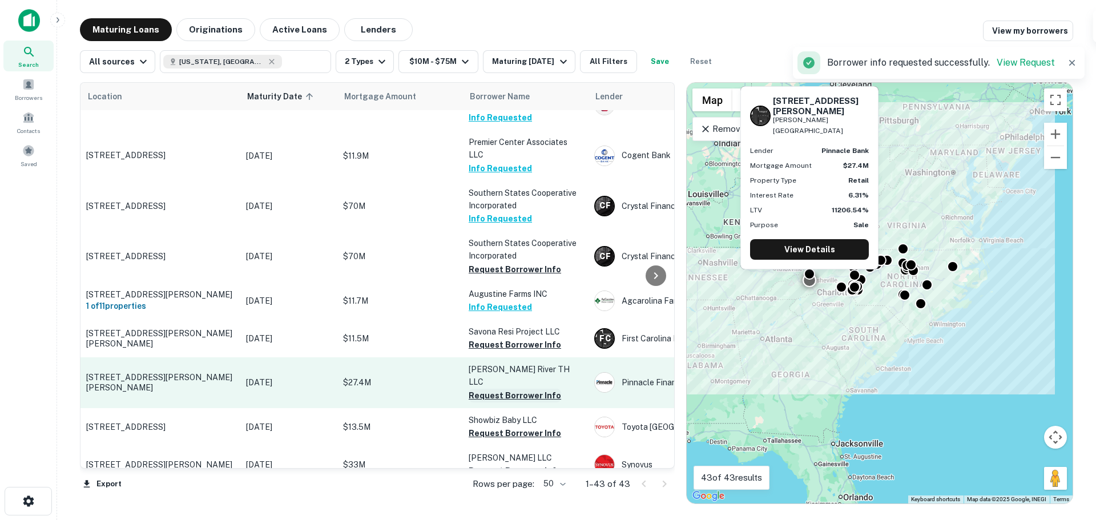
click at [510, 389] on button "Request Borrower Info" at bounding box center [515, 396] width 92 height 14
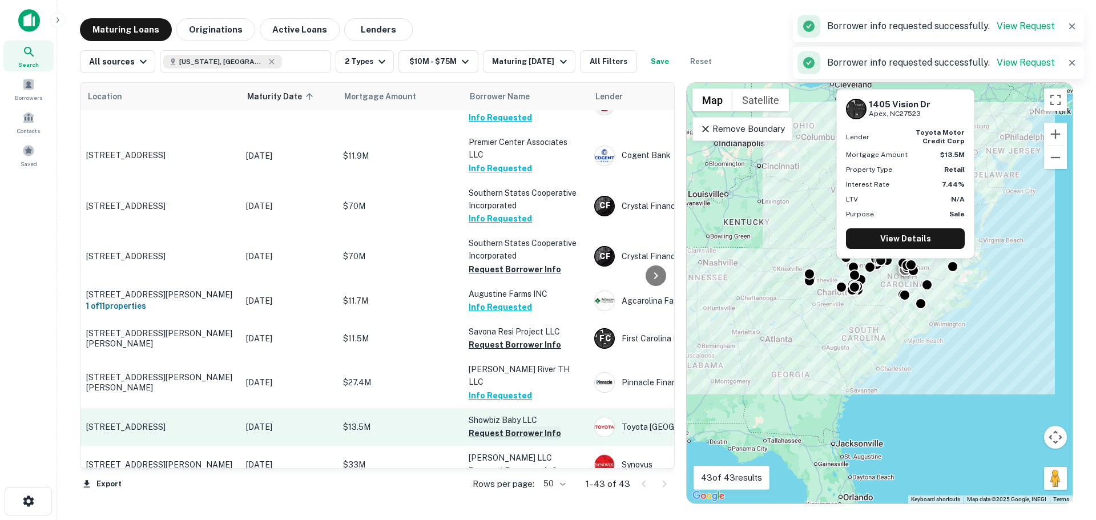
click at [520, 426] on button "Request Borrower Info" at bounding box center [515, 433] width 92 height 14
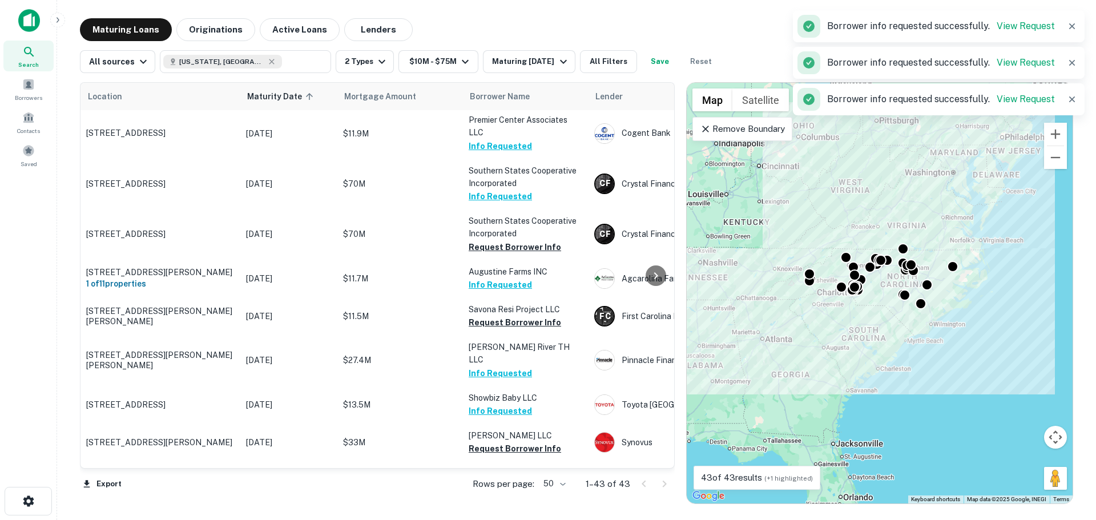
scroll to position [1142, 0]
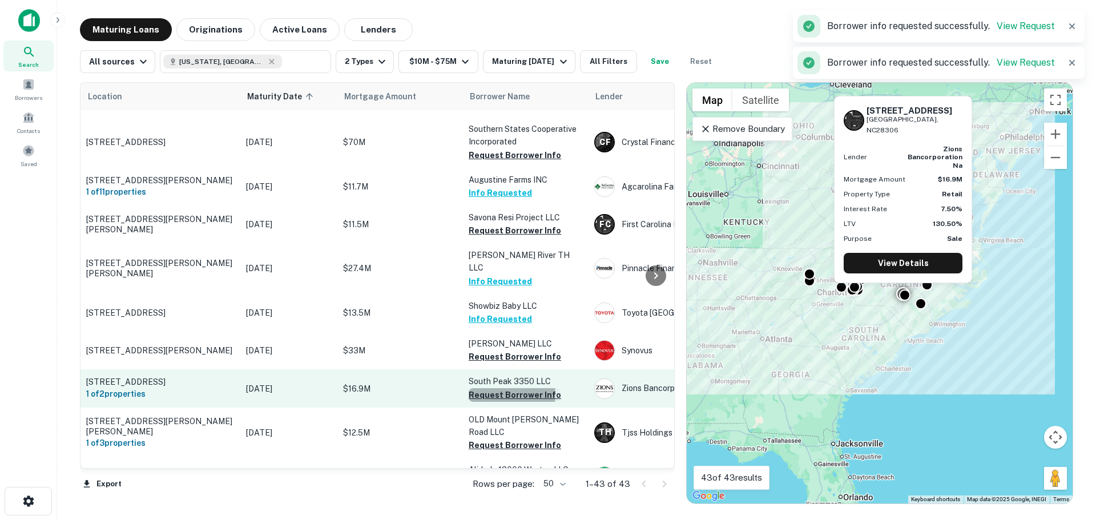
click at [507, 388] on button "Request Borrower Info" at bounding box center [515, 395] width 92 height 14
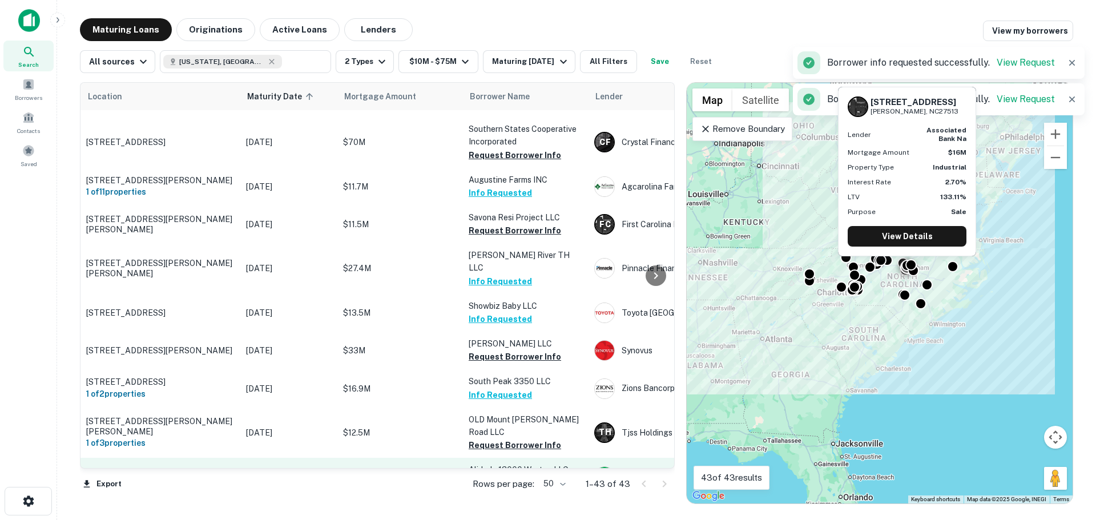
click at [525, 477] on button "Request Borrower Info" at bounding box center [515, 484] width 92 height 14
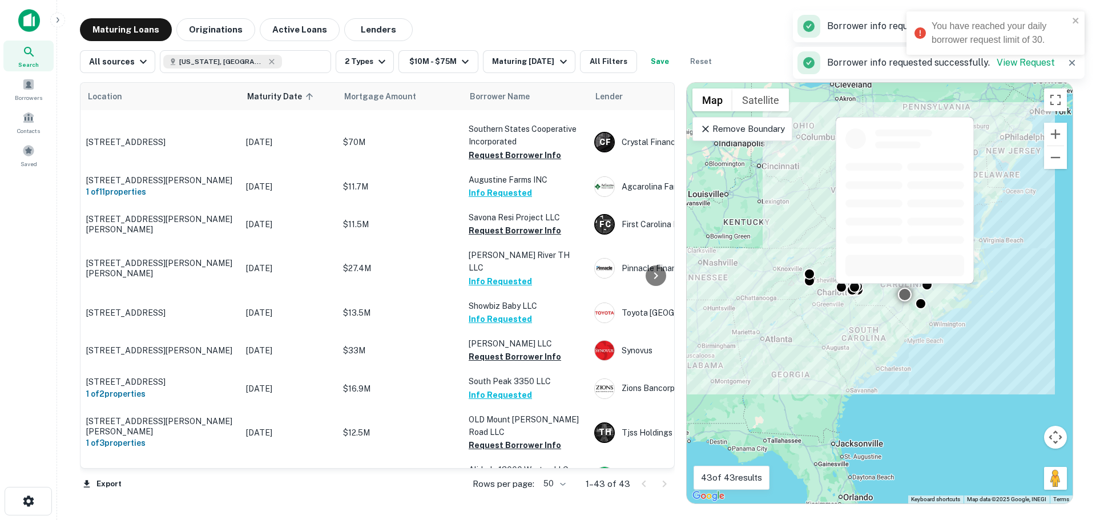
scroll to position [1256, 0]
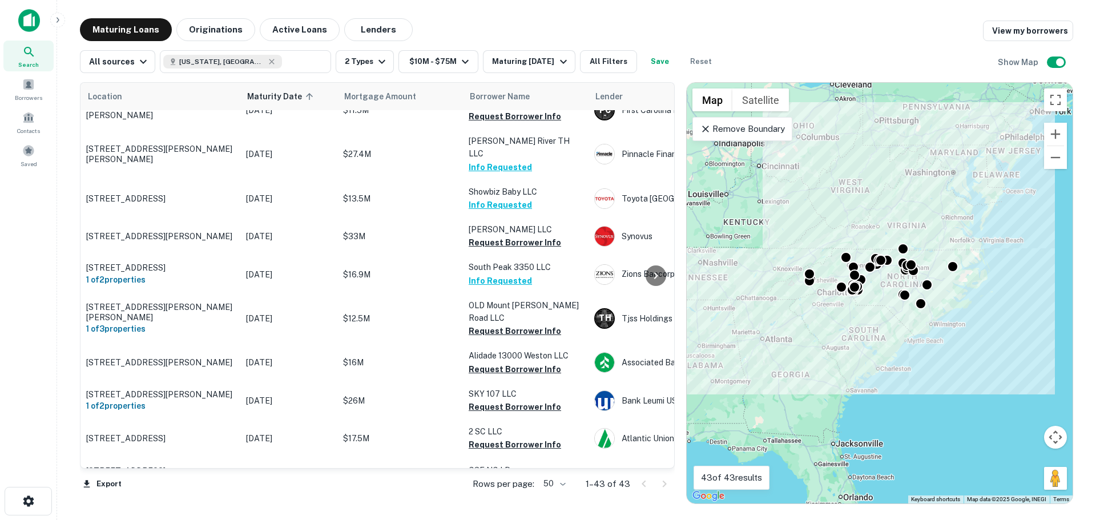
click at [36, 283] on div "Search Borrowers Contacts Saved" at bounding box center [28, 242] width 57 height 485
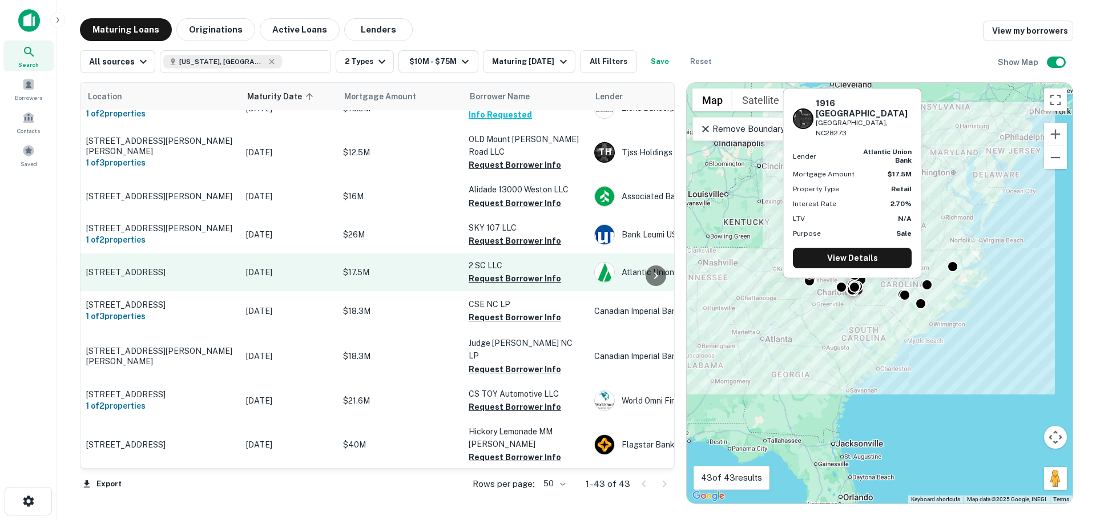
scroll to position [1428, 0]
